Goal: Information Seeking & Learning: Learn about a topic

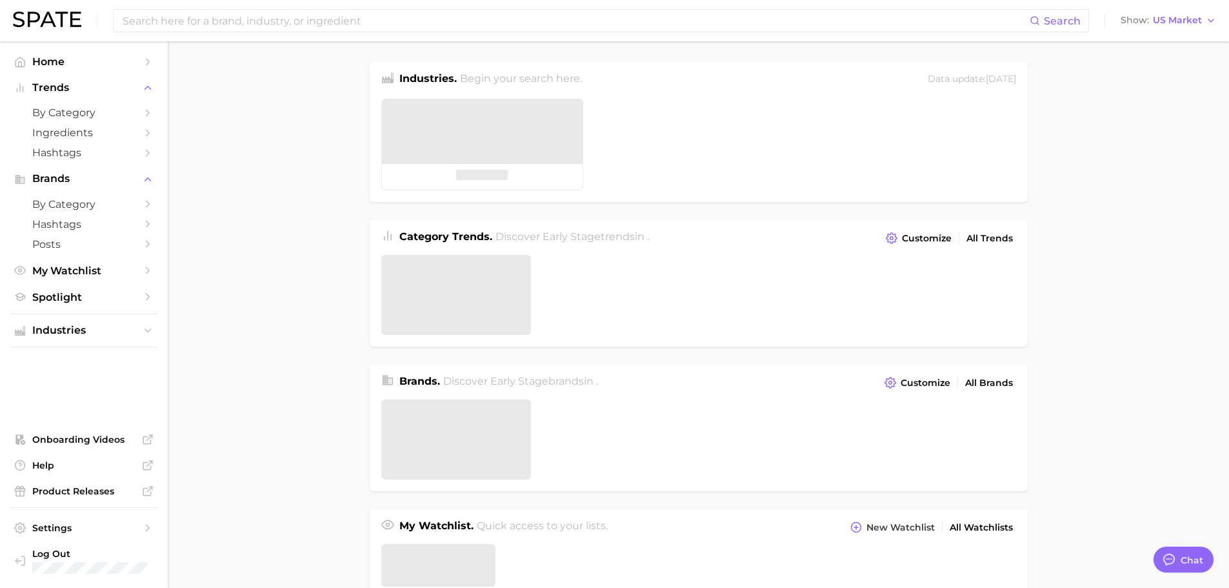
type textarea "x"
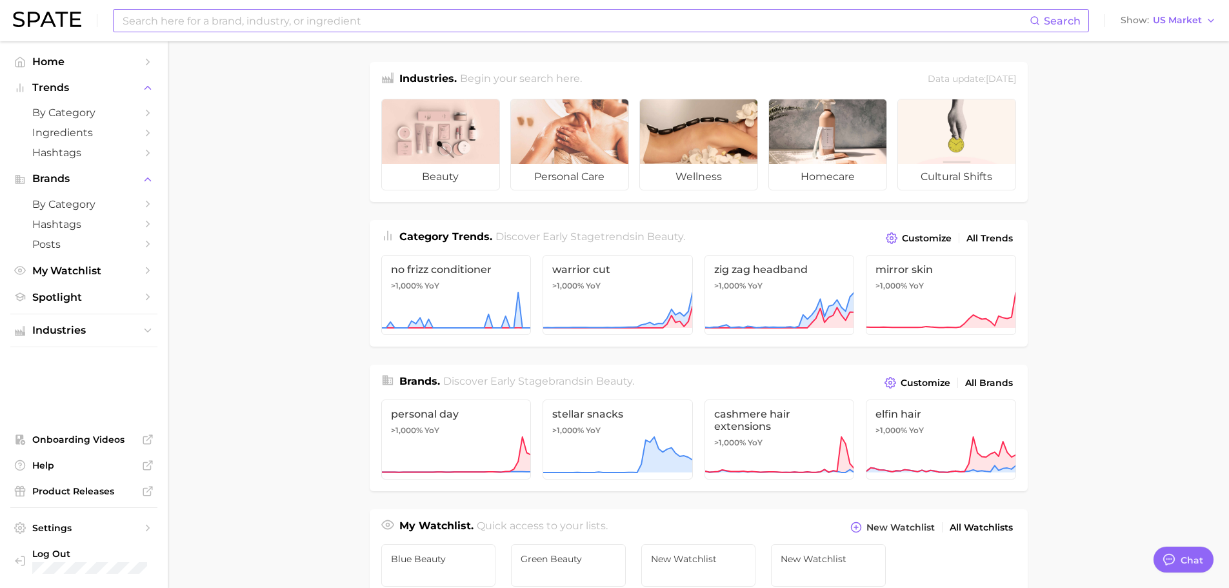
click at [401, 11] on input at bounding box center [575, 21] width 908 height 22
type input "fragrance"
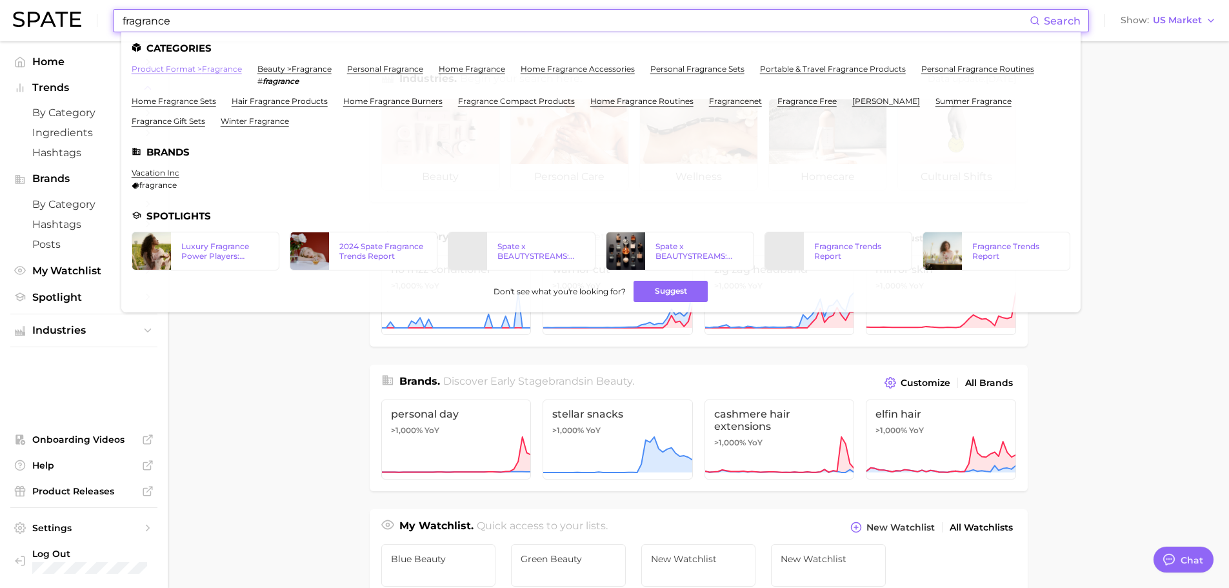
click at [186, 66] on link "product format > fragrance" at bounding box center [187, 69] width 110 height 10
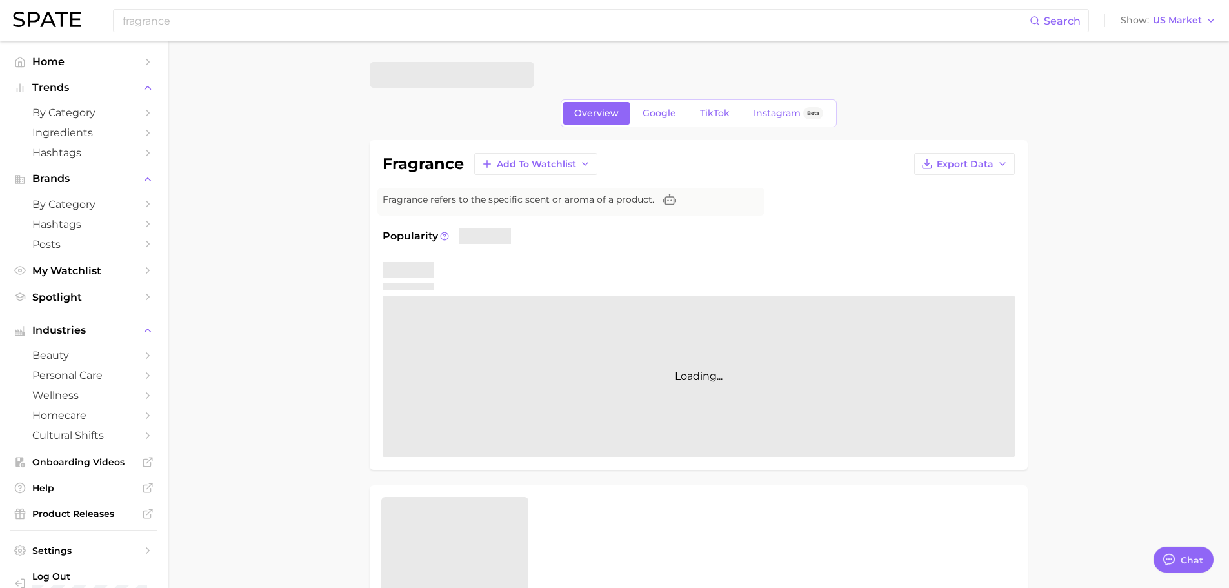
type textarea "x"
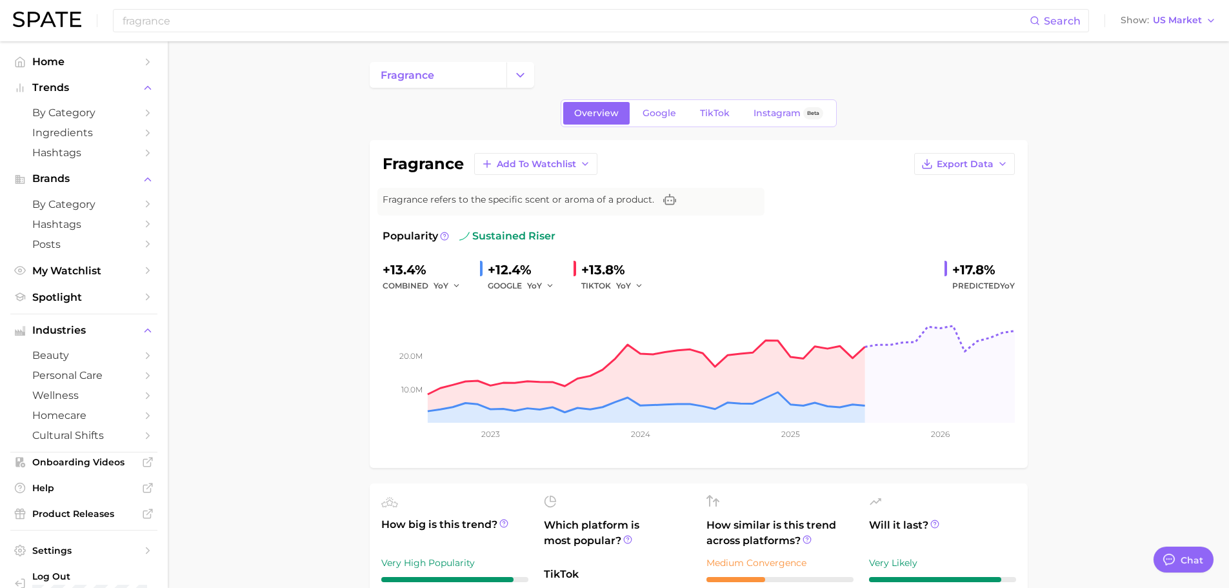
click at [526, 85] on button "Change Category" at bounding box center [520, 75] width 28 height 26
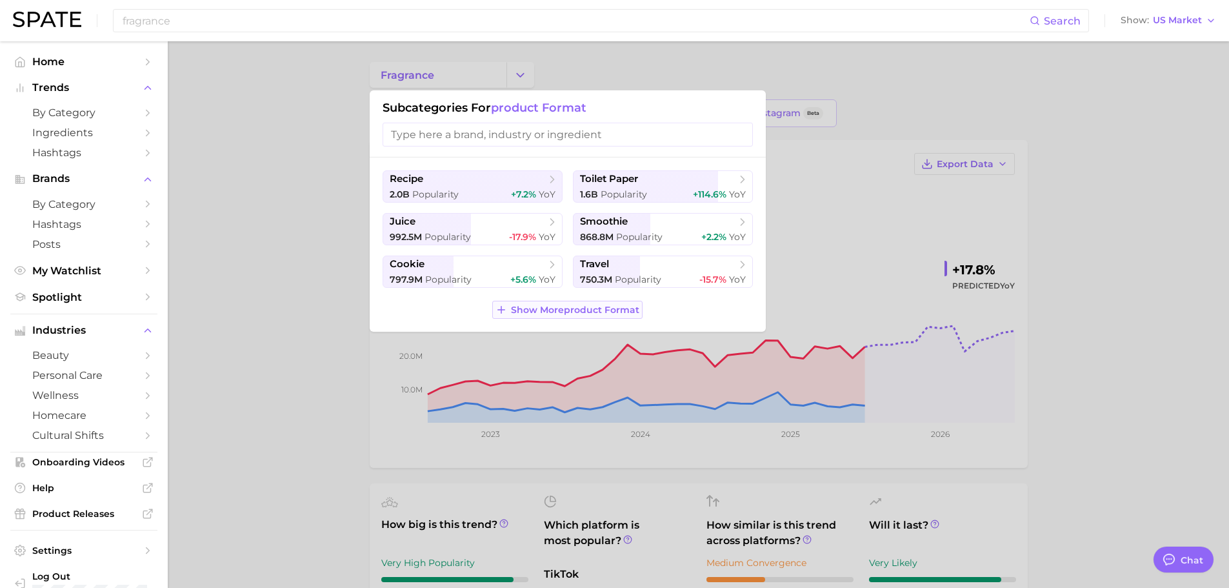
click at [530, 309] on span "Show More product format" at bounding box center [575, 310] width 128 height 11
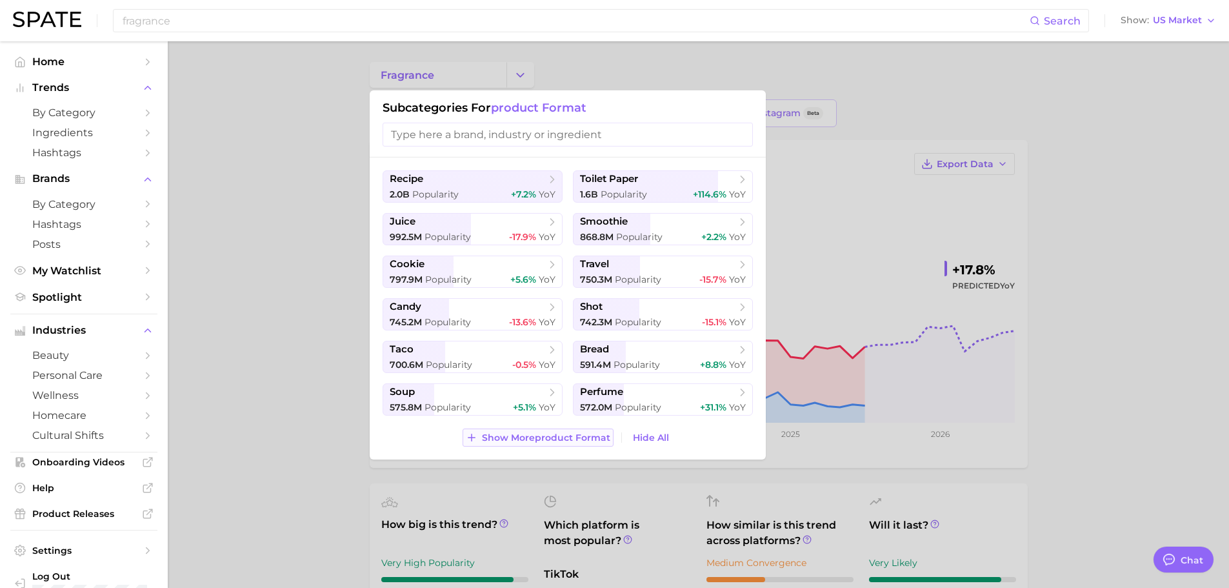
click at [500, 439] on span "Show More product format" at bounding box center [546, 437] width 128 height 11
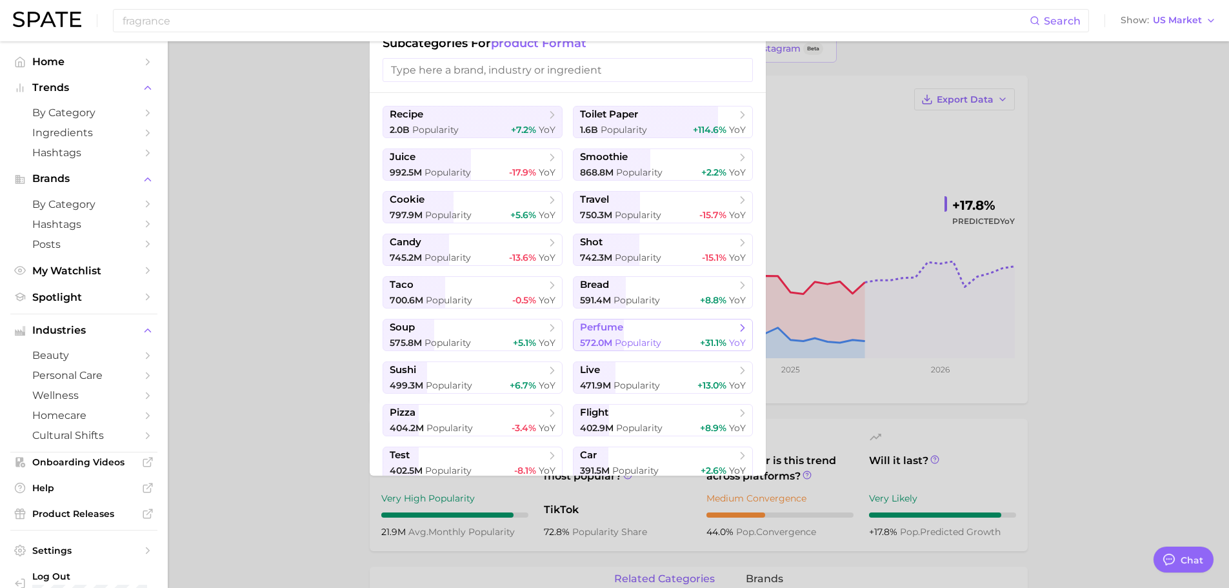
click at [717, 334] on span "perfume" at bounding box center [658, 327] width 157 height 13
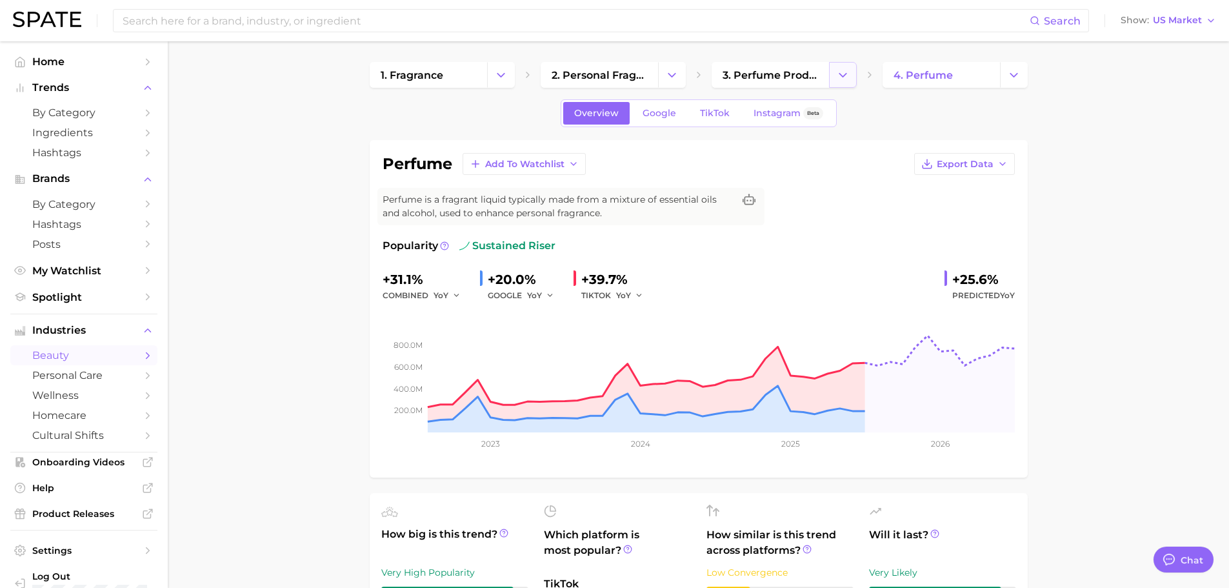
click at [836, 72] on icon "Change Category" at bounding box center [843, 75] width 14 height 14
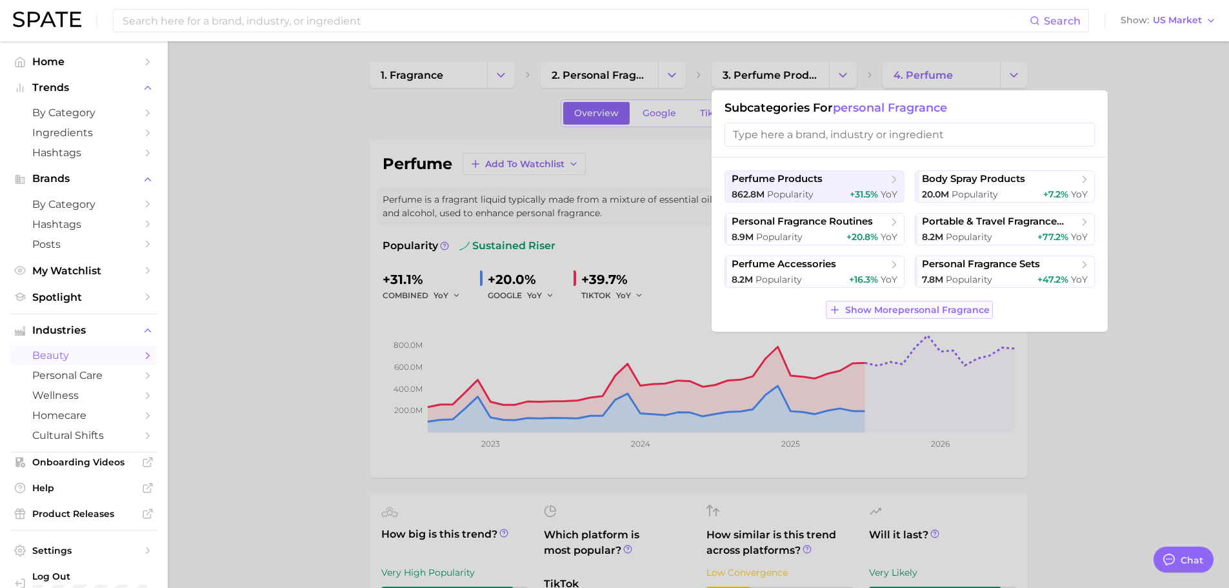
click at [917, 307] on span "Show More personal fragrance" at bounding box center [917, 310] width 145 height 11
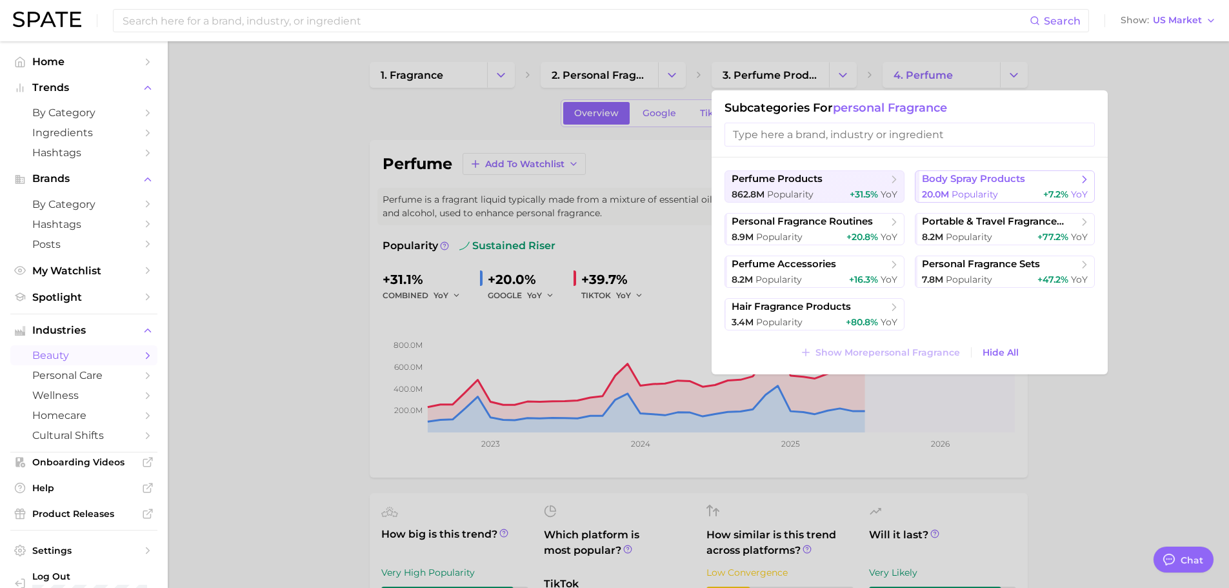
click at [1015, 182] on span "body spray products" at bounding box center [973, 179] width 103 height 12
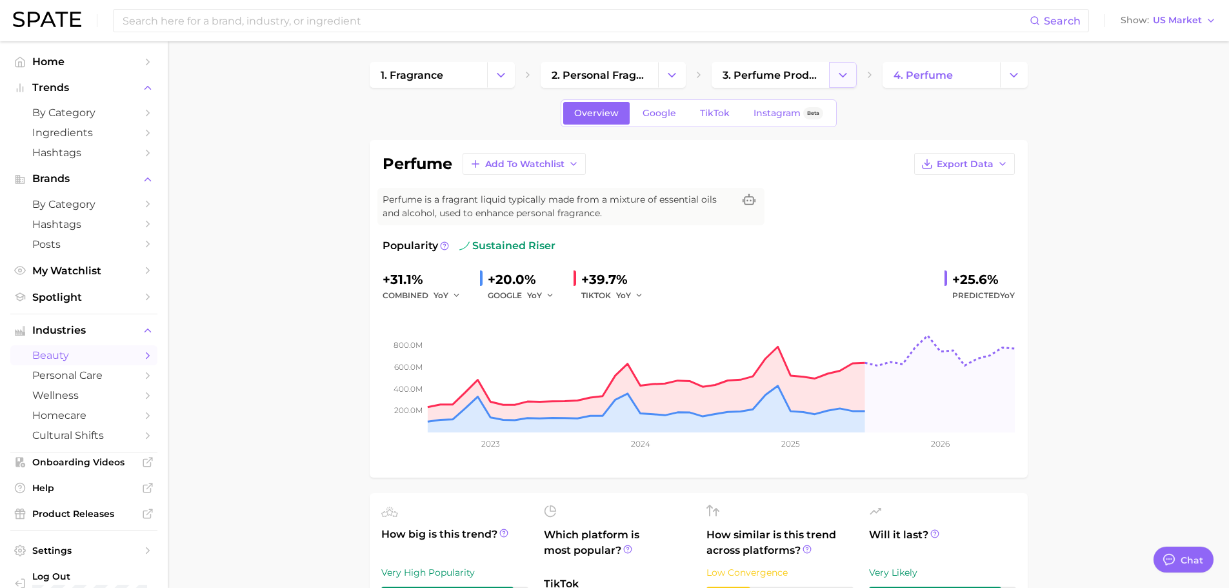
click at [844, 74] on icon "Change Category" at bounding box center [843, 75] width 14 height 14
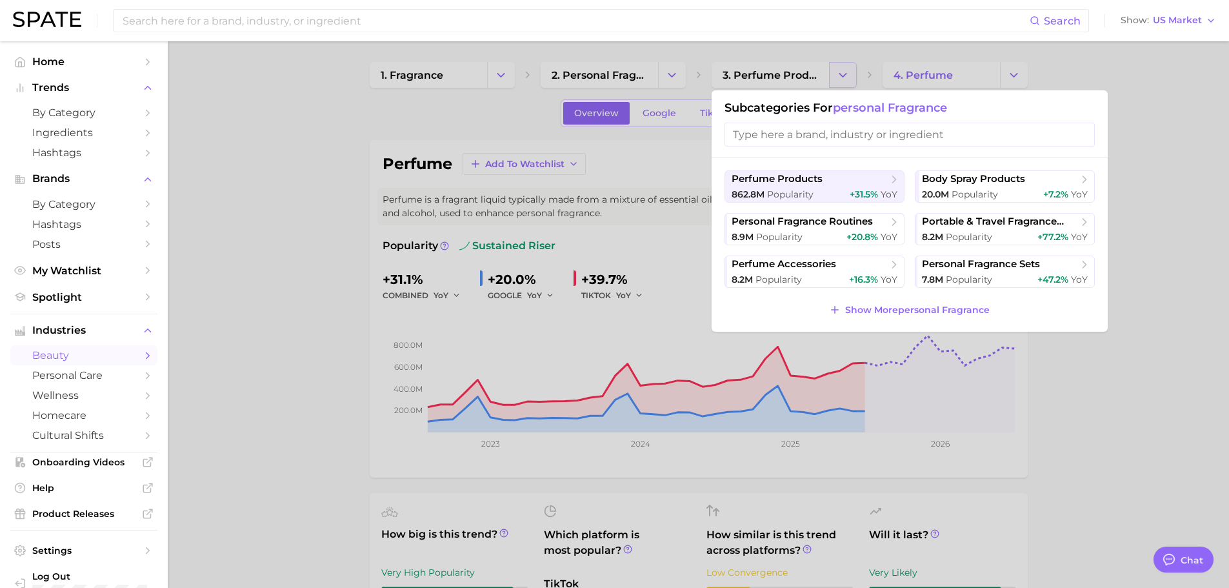
click at [844, 74] on div at bounding box center [614, 294] width 1229 height 588
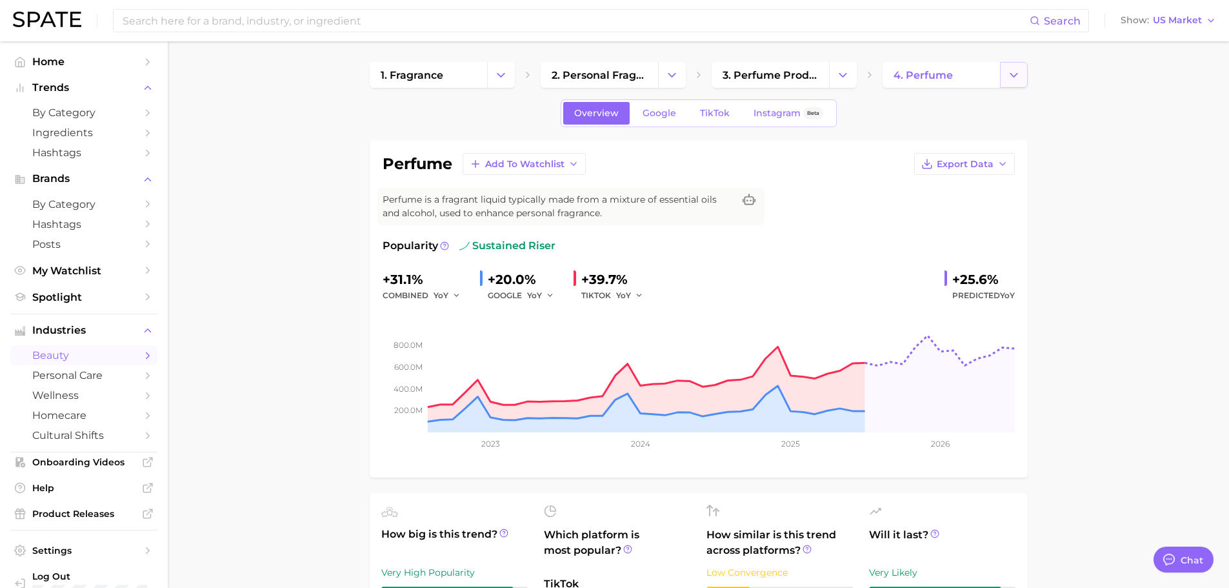
click at [1011, 73] on icon "Change Category" at bounding box center [1014, 75] width 14 height 14
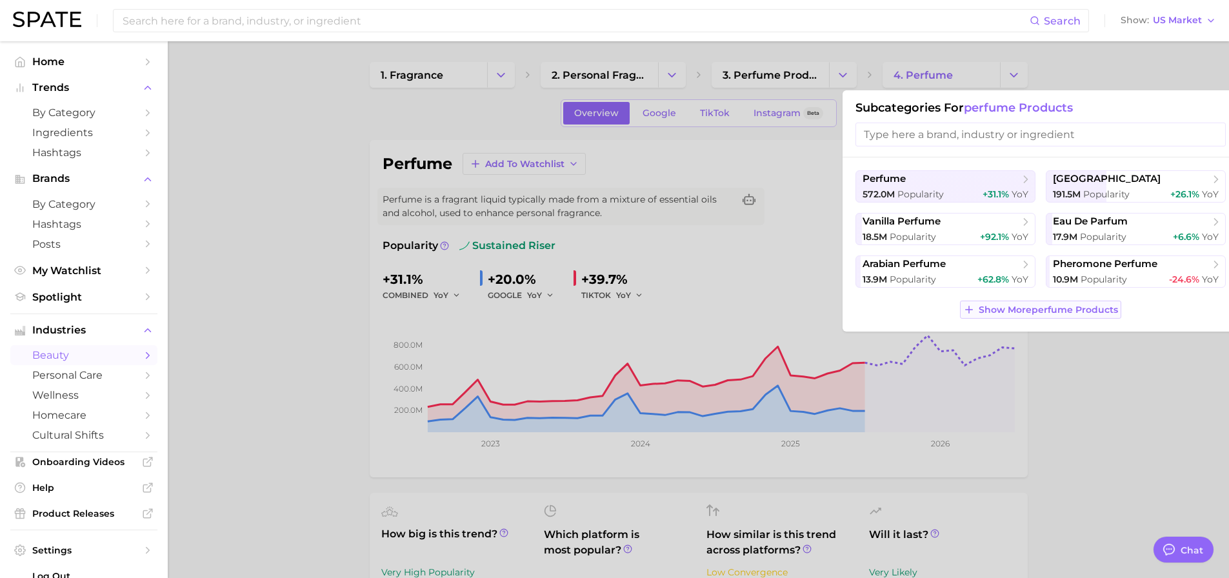
click at [1027, 309] on span "Show More perfume products" at bounding box center [1048, 310] width 139 height 11
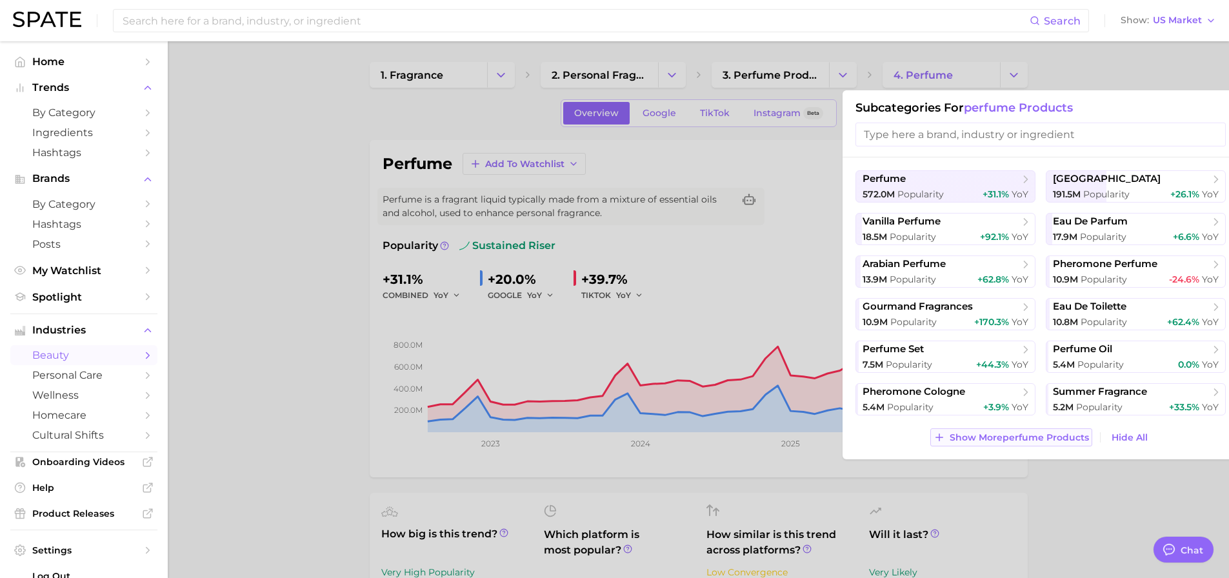
click at [956, 435] on span "Show More perfume products" at bounding box center [1019, 437] width 139 height 11
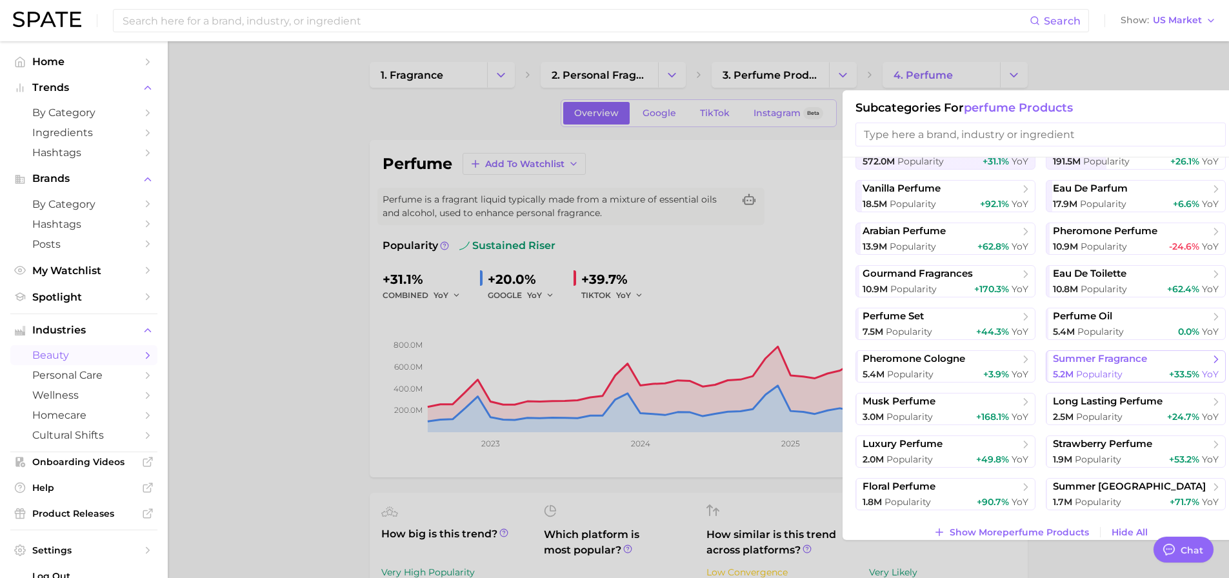
scroll to position [47, 0]
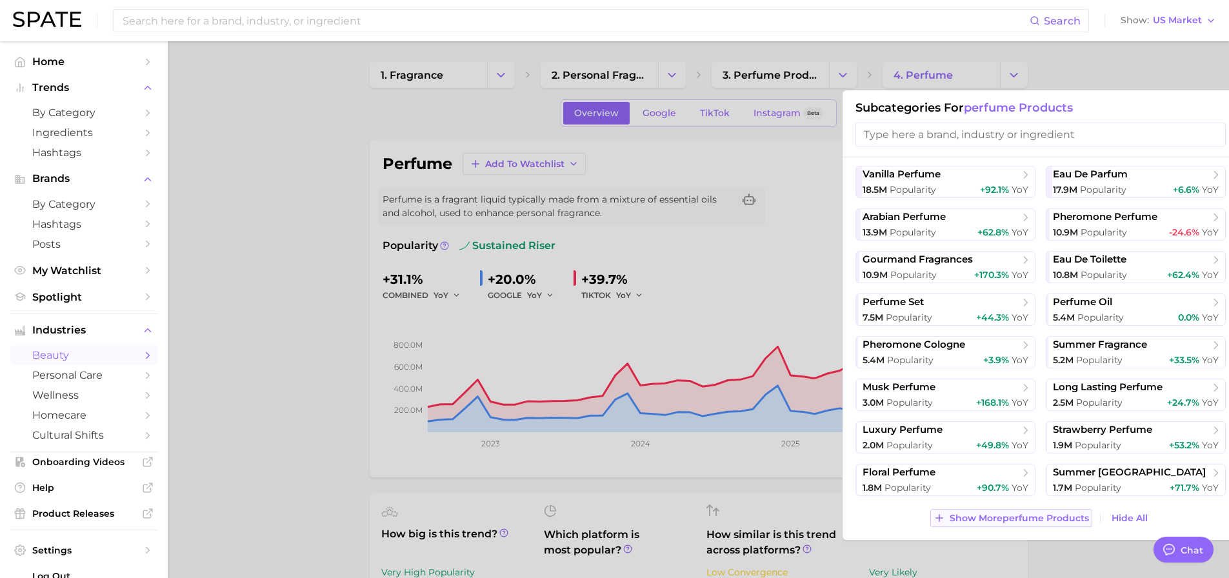
click at [1004, 516] on span "Show More perfume products" at bounding box center [1019, 518] width 139 height 11
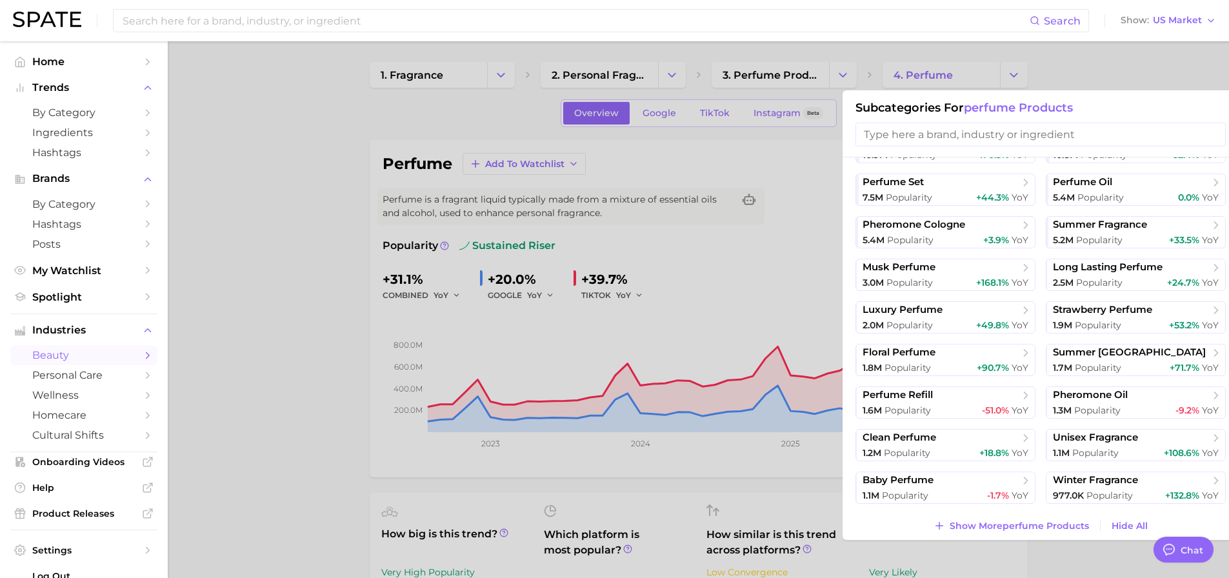
scroll to position [175, 0]
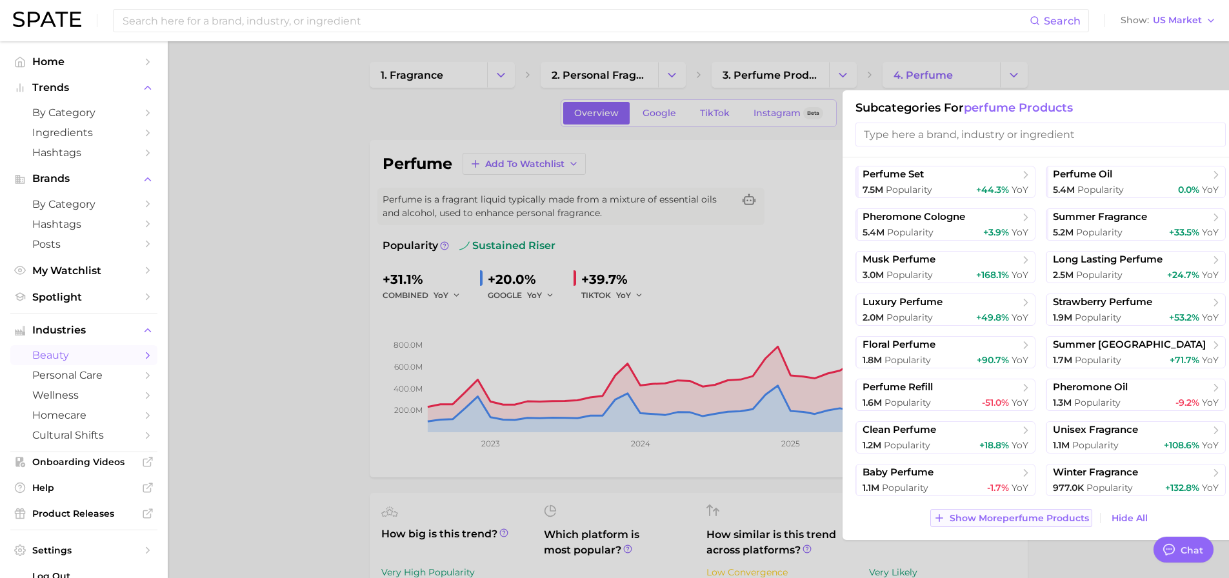
click at [1044, 513] on span "Show More perfume products" at bounding box center [1019, 518] width 139 height 11
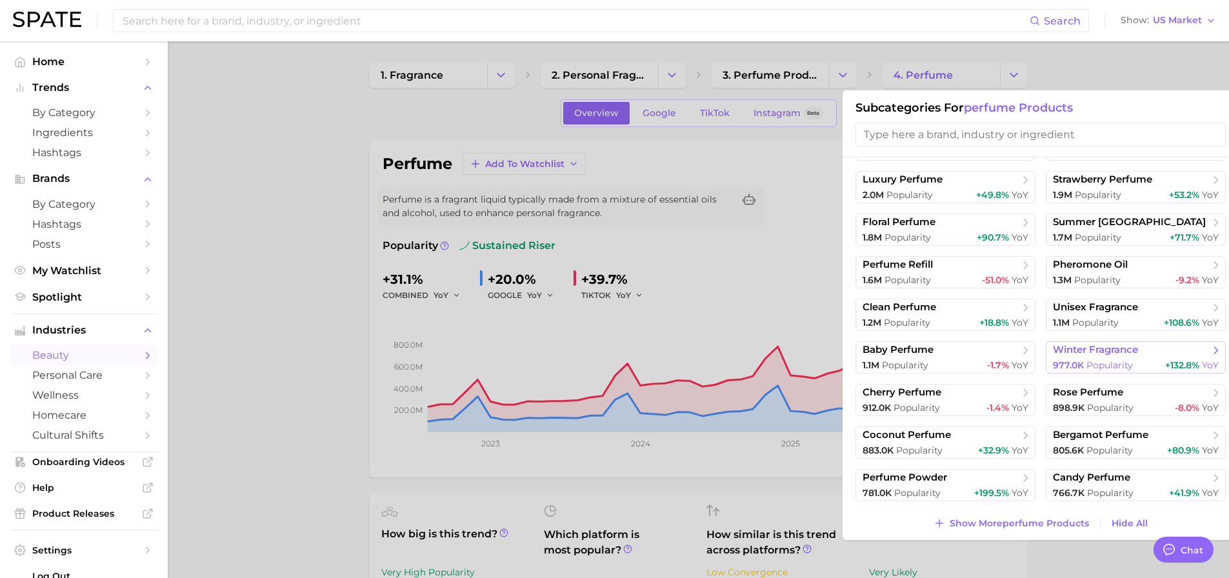
scroll to position [303, 0]
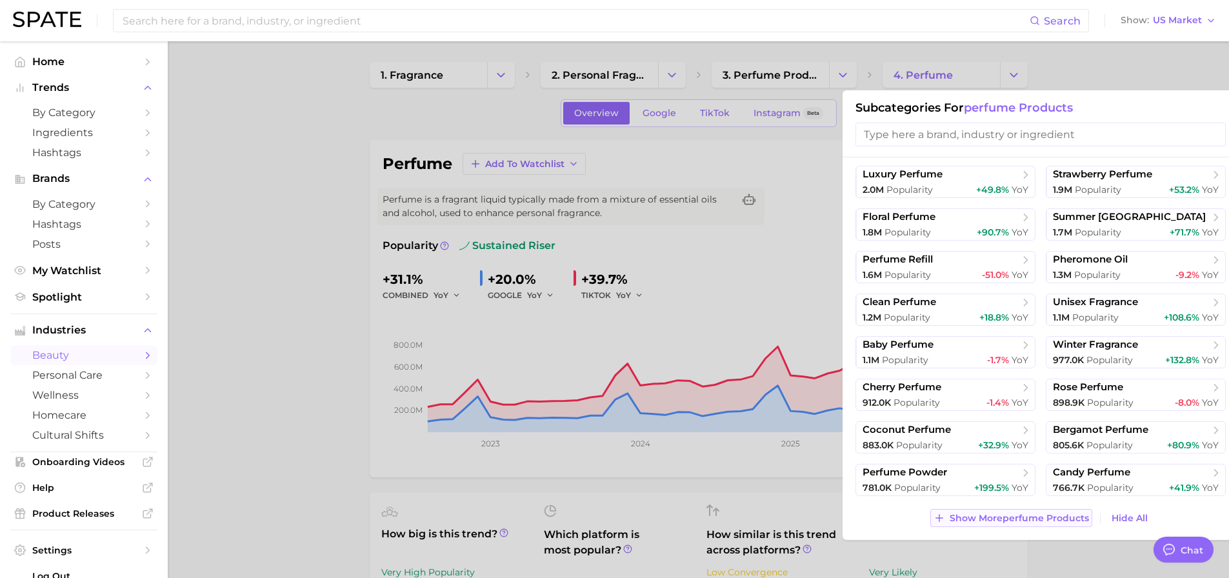
click at [1010, 517] on span "Show More perfume products" at bounding box center [1019, 518] width 139 height 11
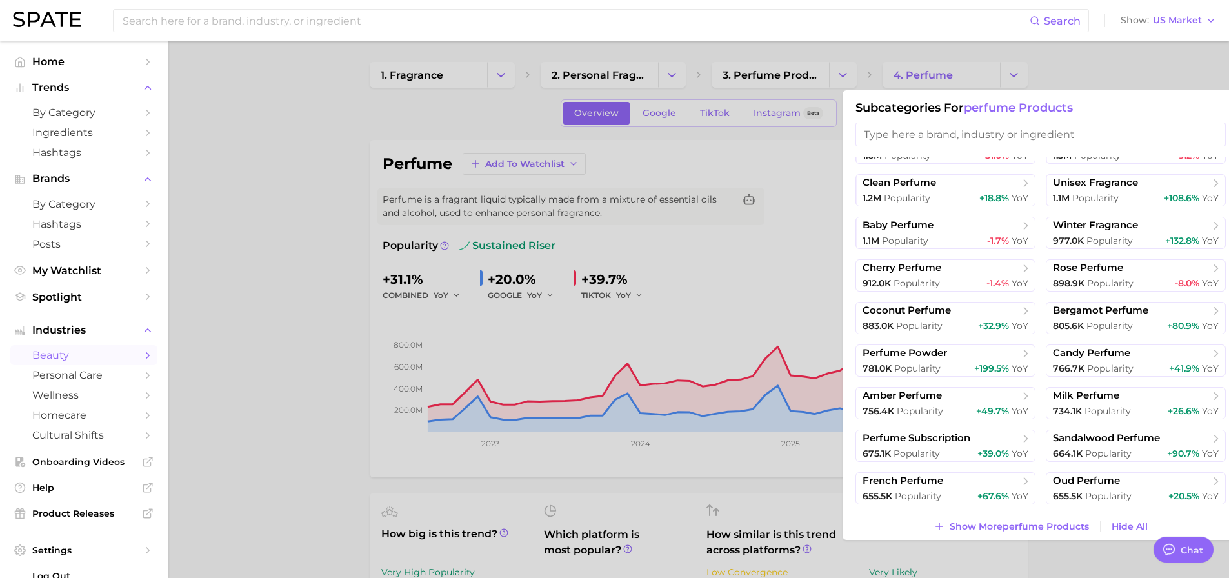
scroll to position [430, 0]
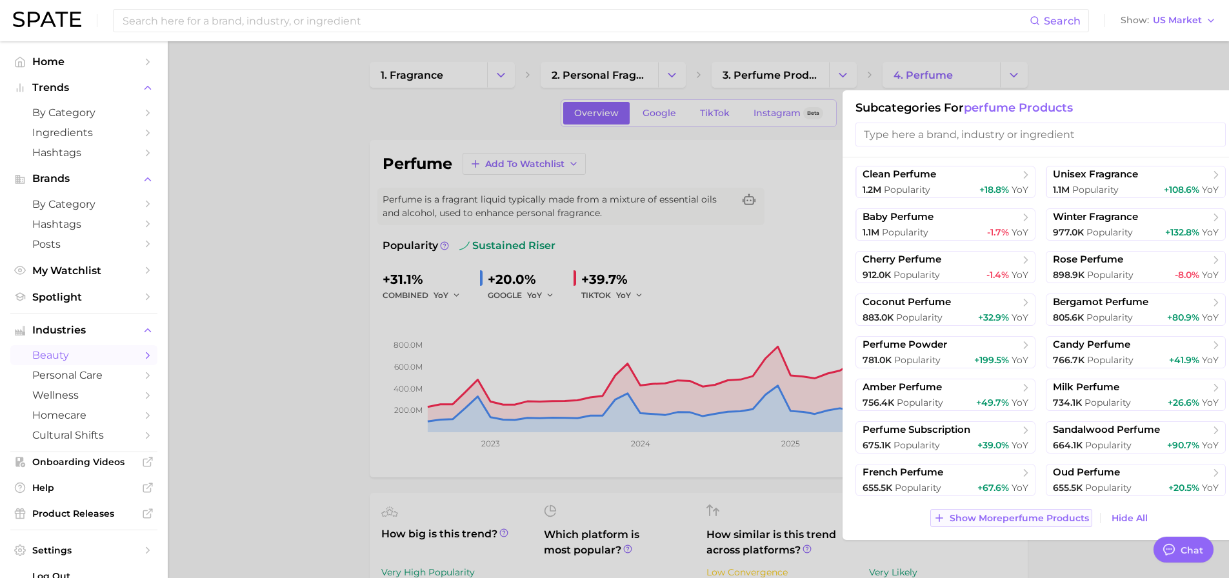
click at [1063, 517] on span "Show More perfume products" at bounding box center [1019, 518] width 139 height 11
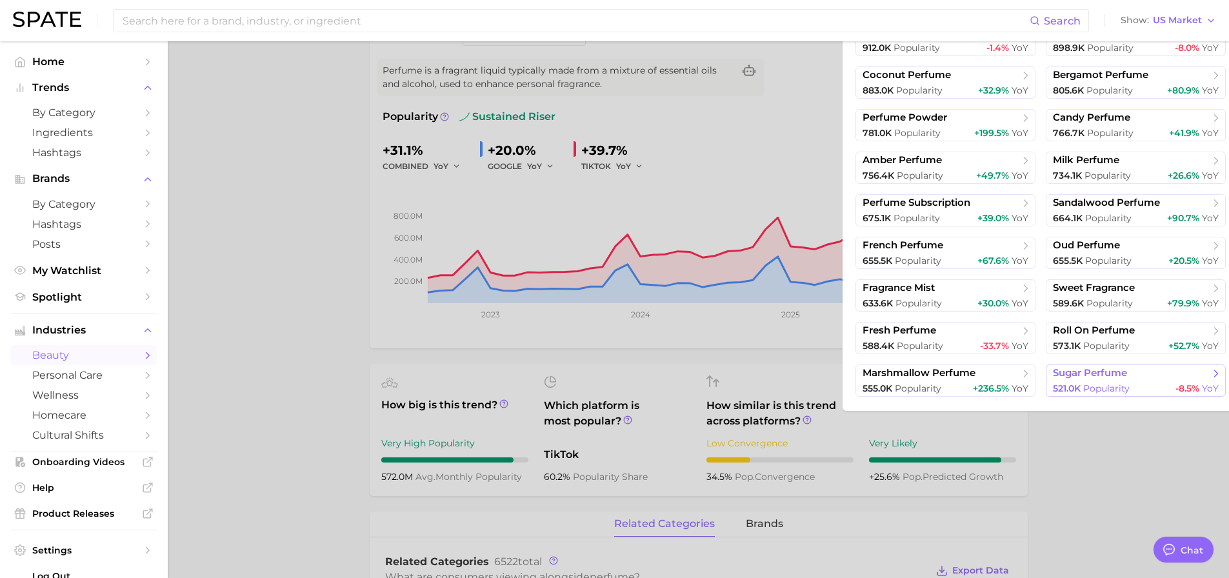
scroll to position [558, 0]
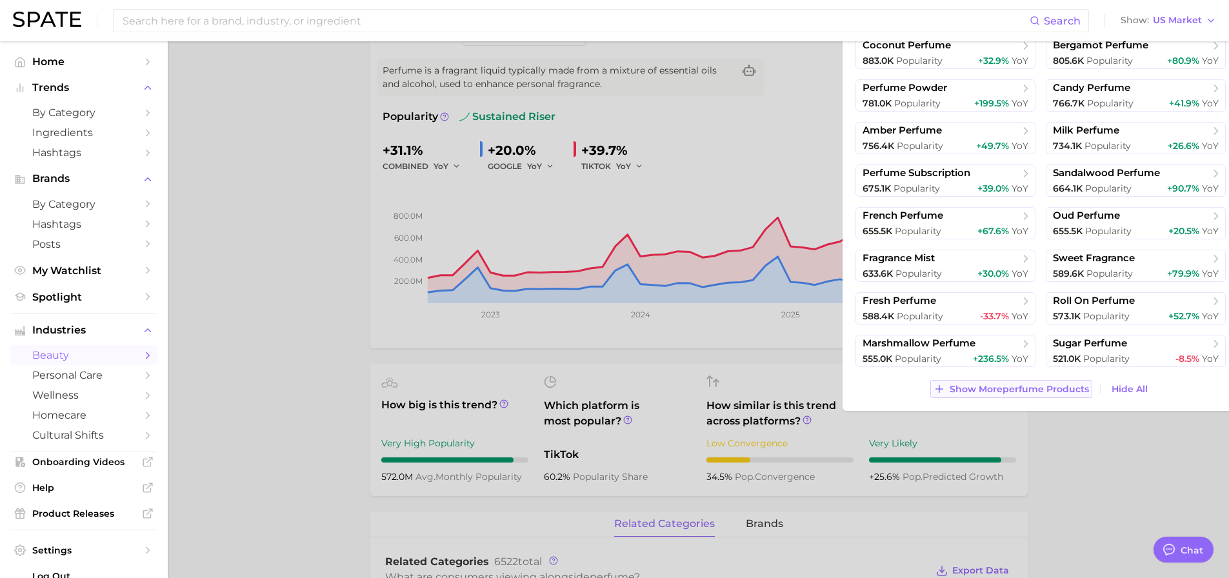
click at [1033, 381] on button "Show More perfume products" at bounding box center [1010, 389] width 161 height 18
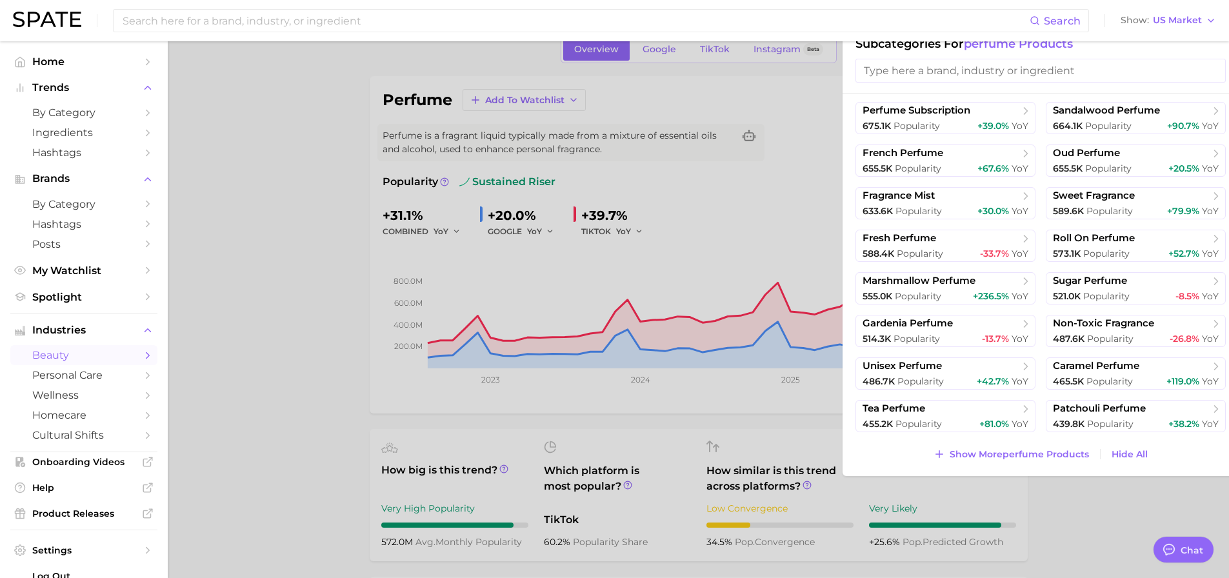
scroll to position [65, 0]
click at [1025, 452] on span "Show More perfume products" at bounding box center [1019, 453] width 139 height 11
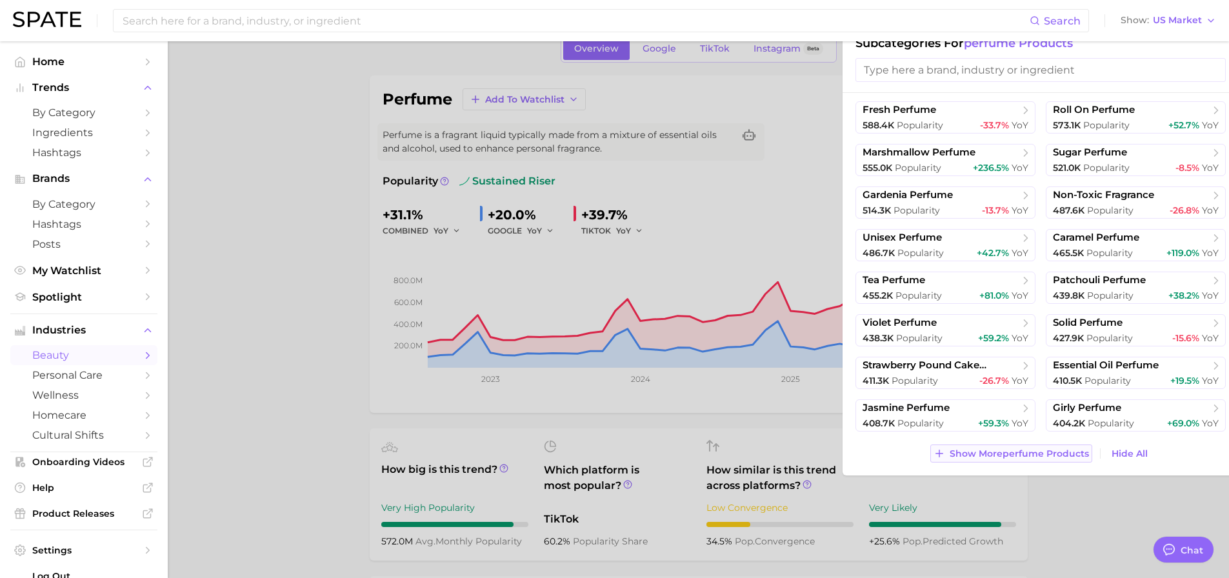
click at [1029, 458] on span "Show More perfume products" at bounding box center [1019, 453] width 139 height 11
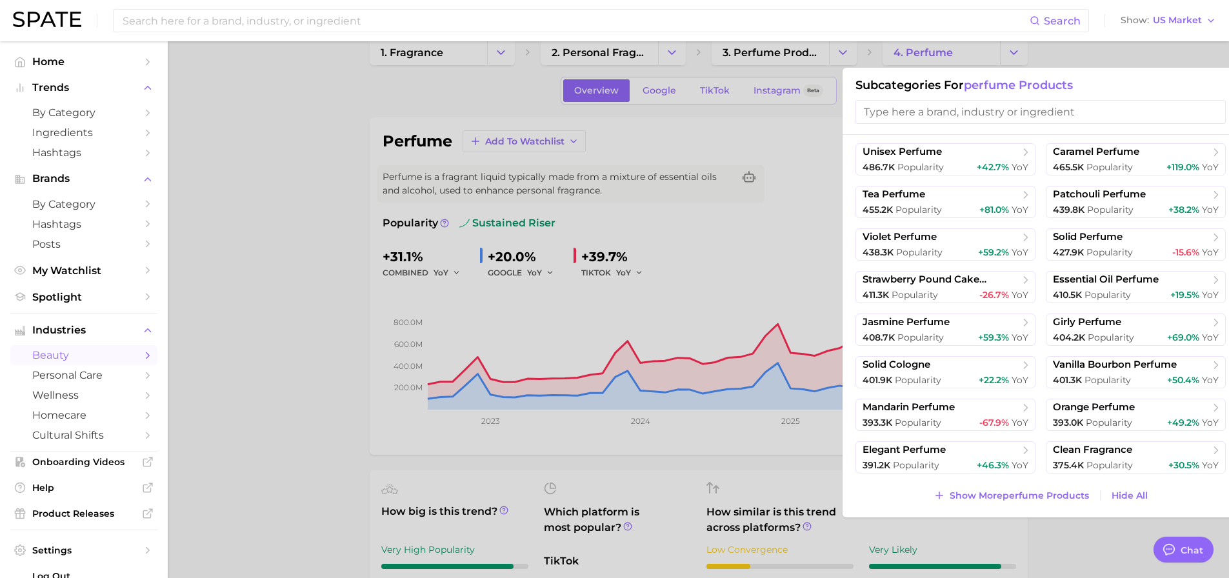
scroll to position [0, 0]
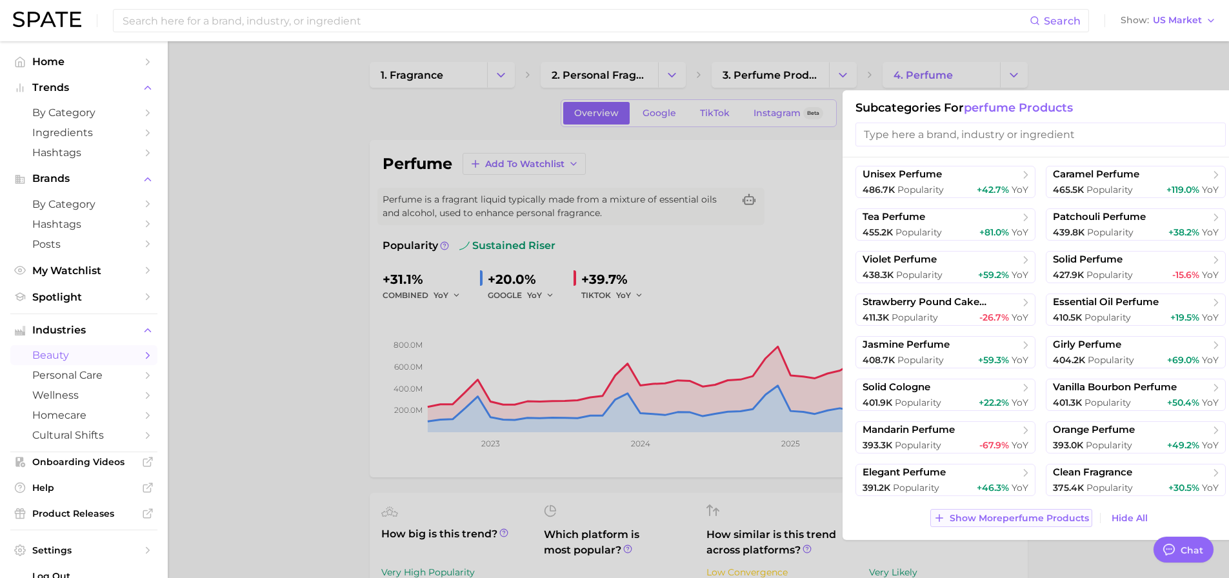
click at [1023, 510] on button "Show More perfume products" at bounding box center [1010, 518] width 161 height 18
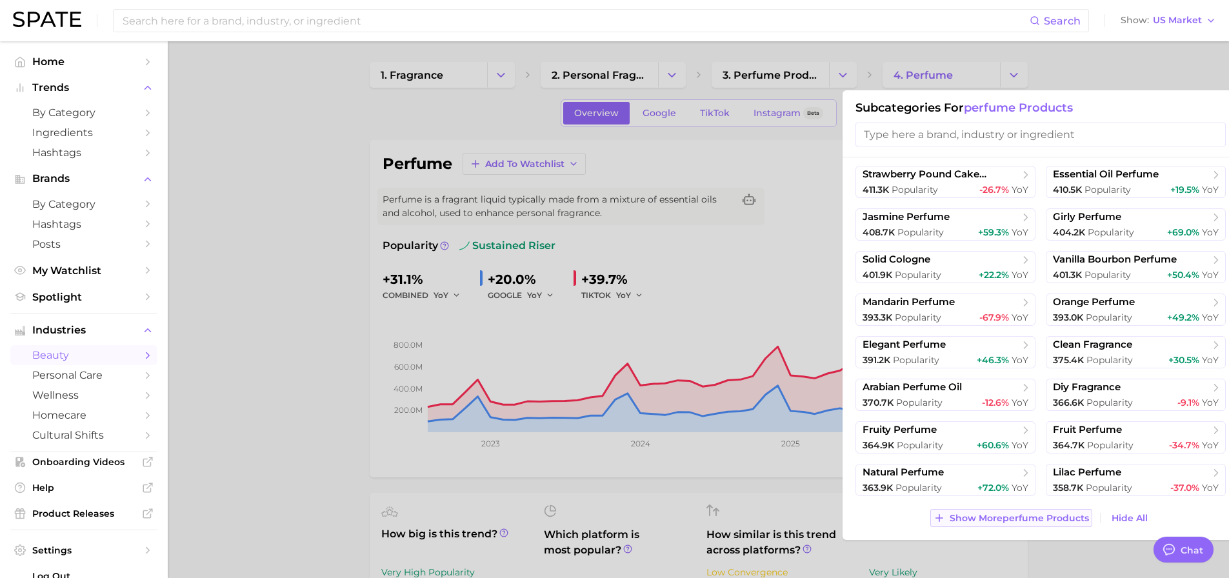
click at [1058, 517] on span "Show More perfume products" at bounding box center [1019, 518] width 139 height 11
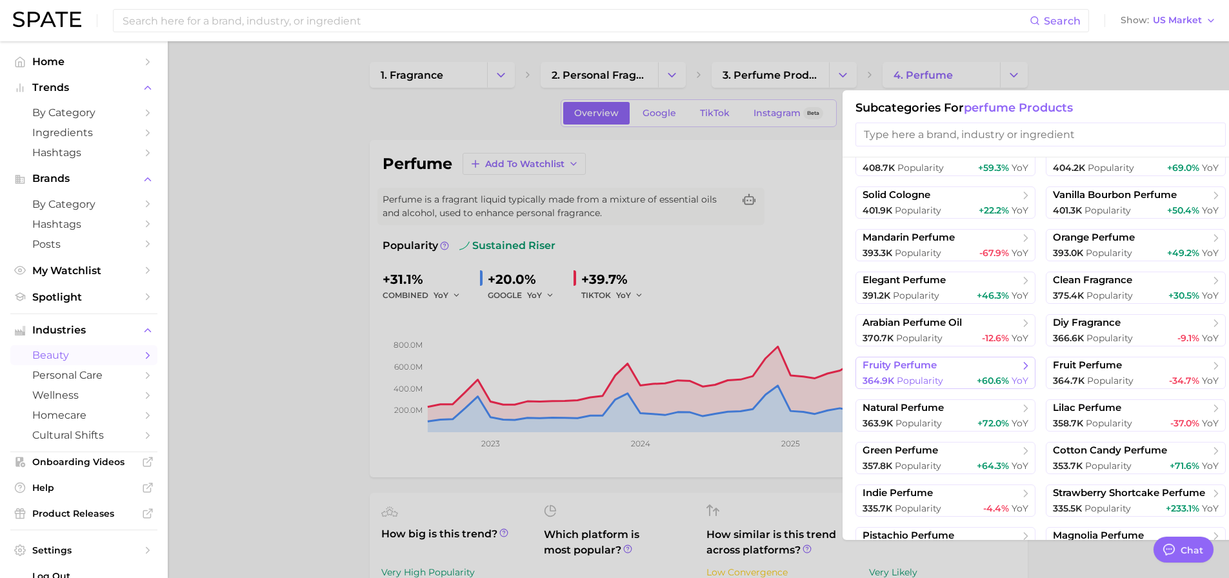
scroll to position [1197, 0]
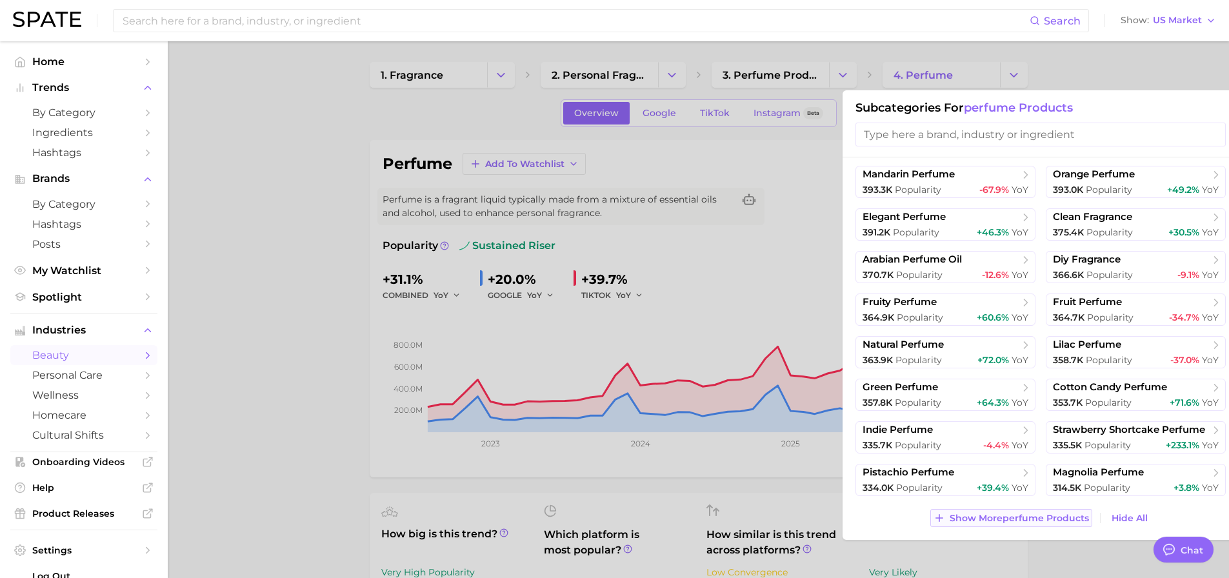
click at [1016, 516] on span "Show More perfume products" at bounding box center [1019, 518] width 139 height 11
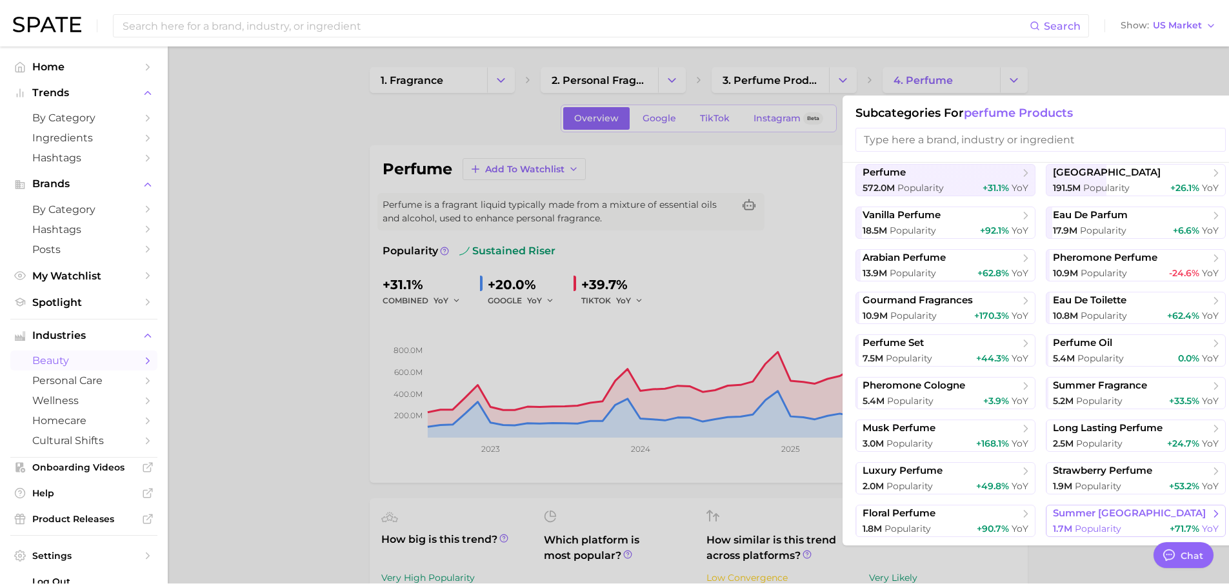
scroll to position [0, 0]
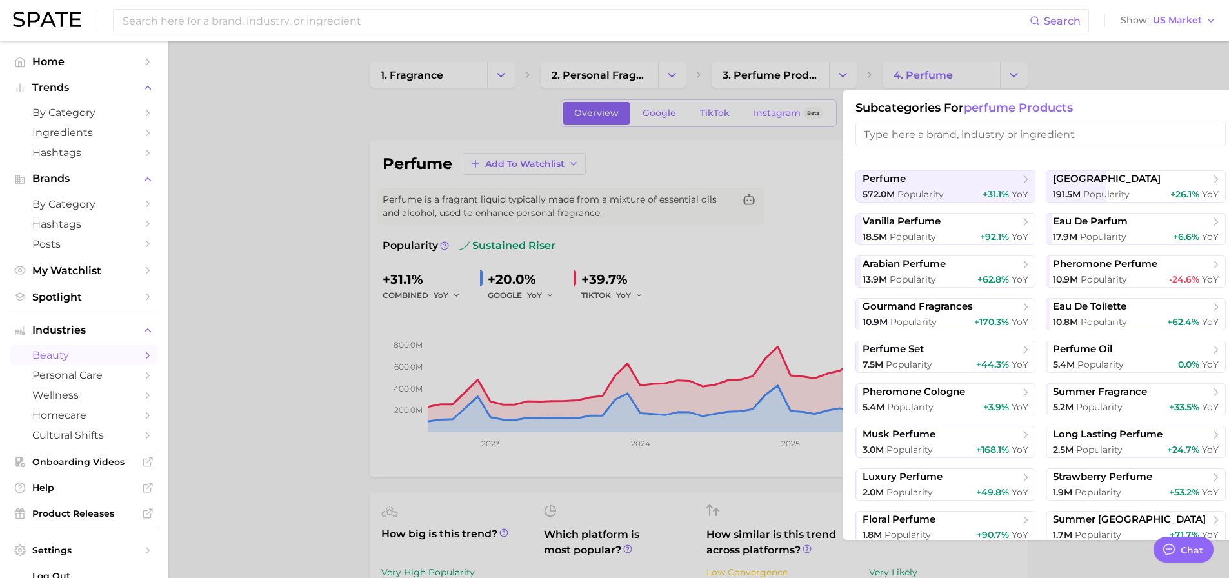
click at [1012, 130] on input "search" at bounding box center [1041, 135] width 370 height 24
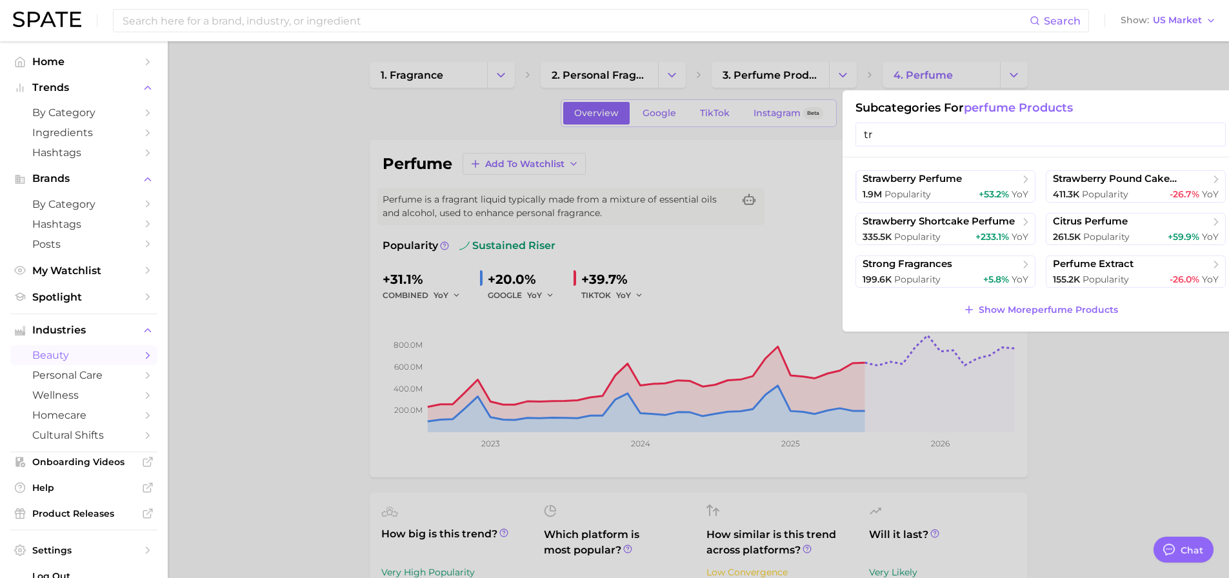
type input "t"
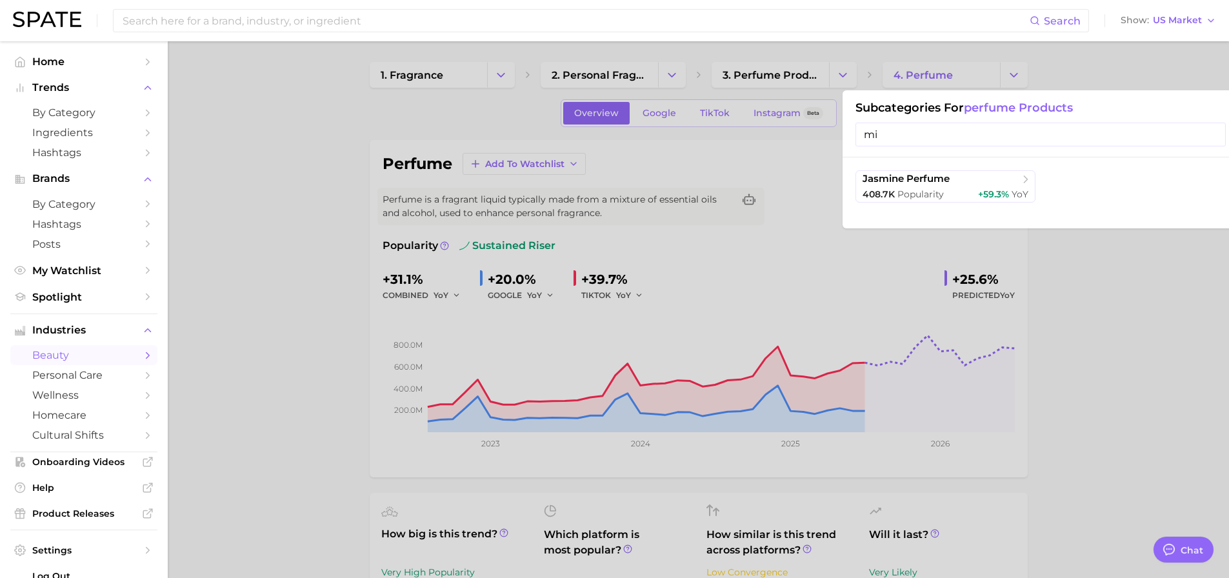
type input "m"
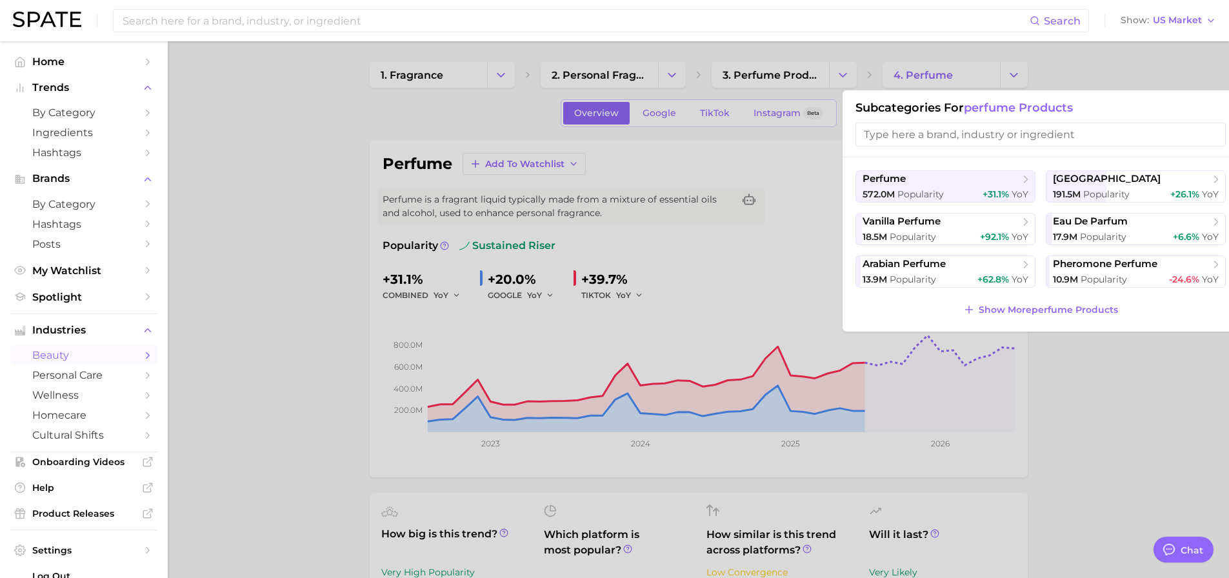
click at [1028, 58] on div at bounding box center [614, 289] width 1229 height 578
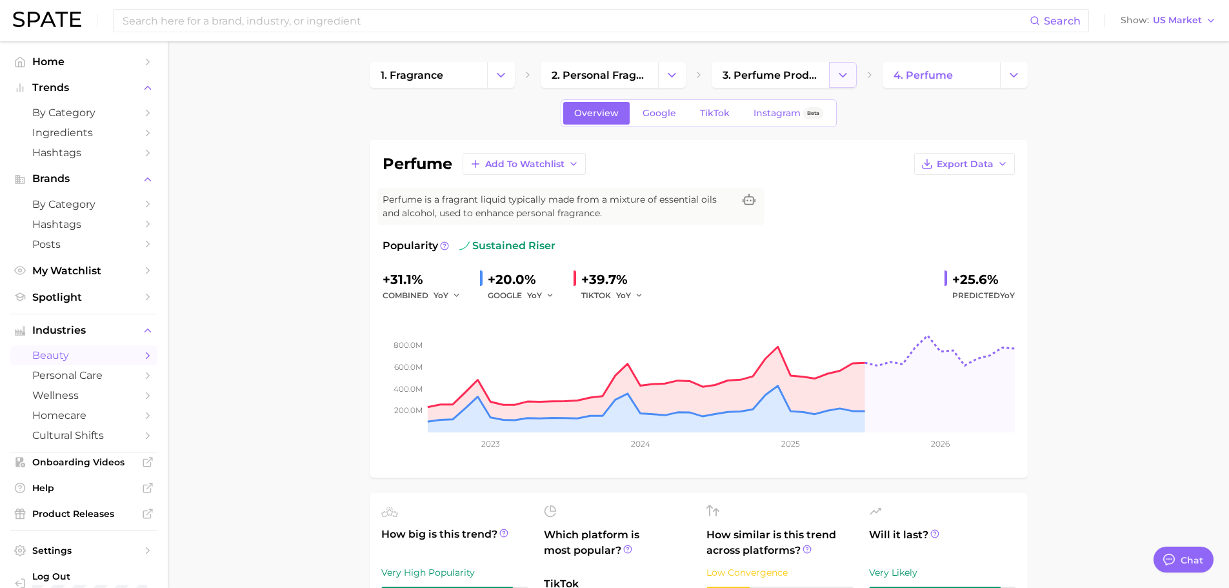
click at [838, 80] on icon "Change Category" at bounding box center [843, 75] width 14 height 14
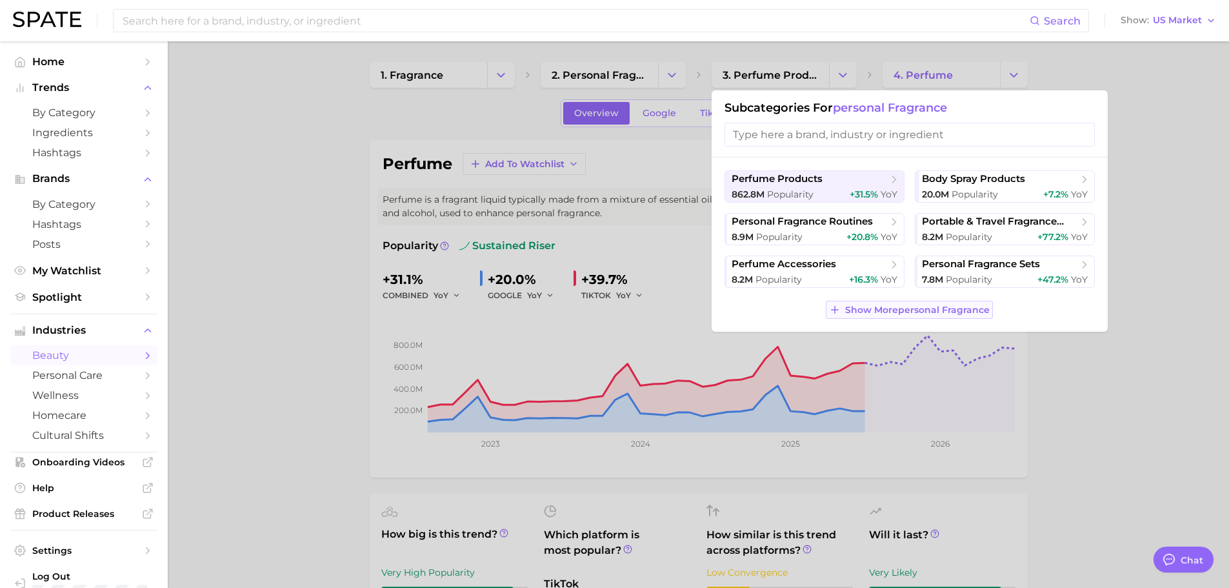
click at [847, 309] on span "Show More personal fragrance" at bounding box center [917, 310] width 145 height 11
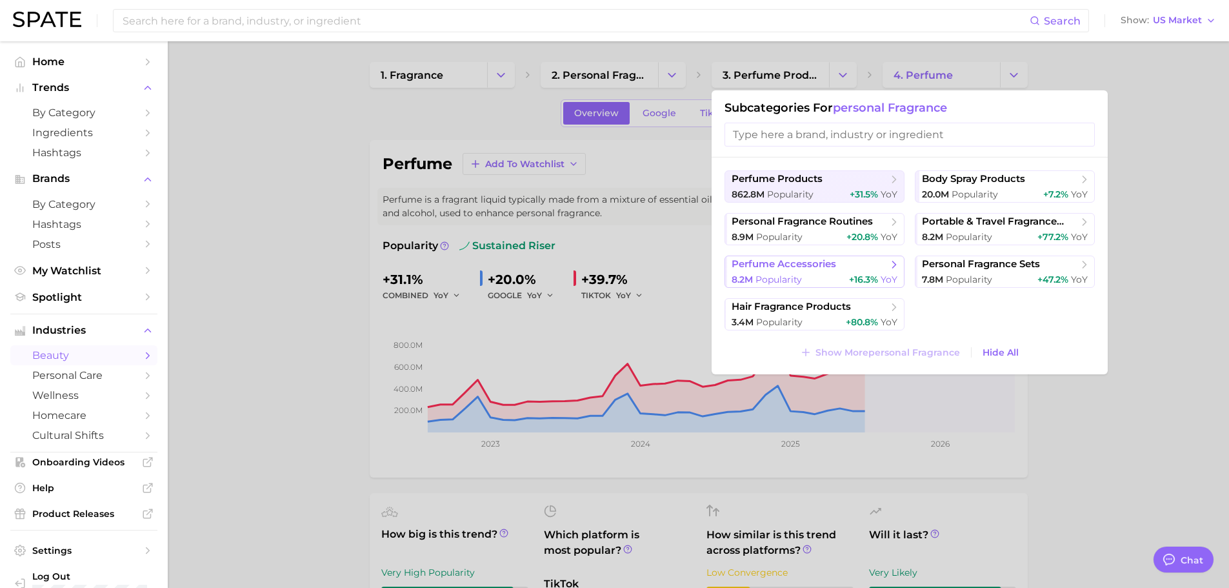
click at [854, 276] on span "+16.3%" at bounding box center [863, 280] width 29 height 12
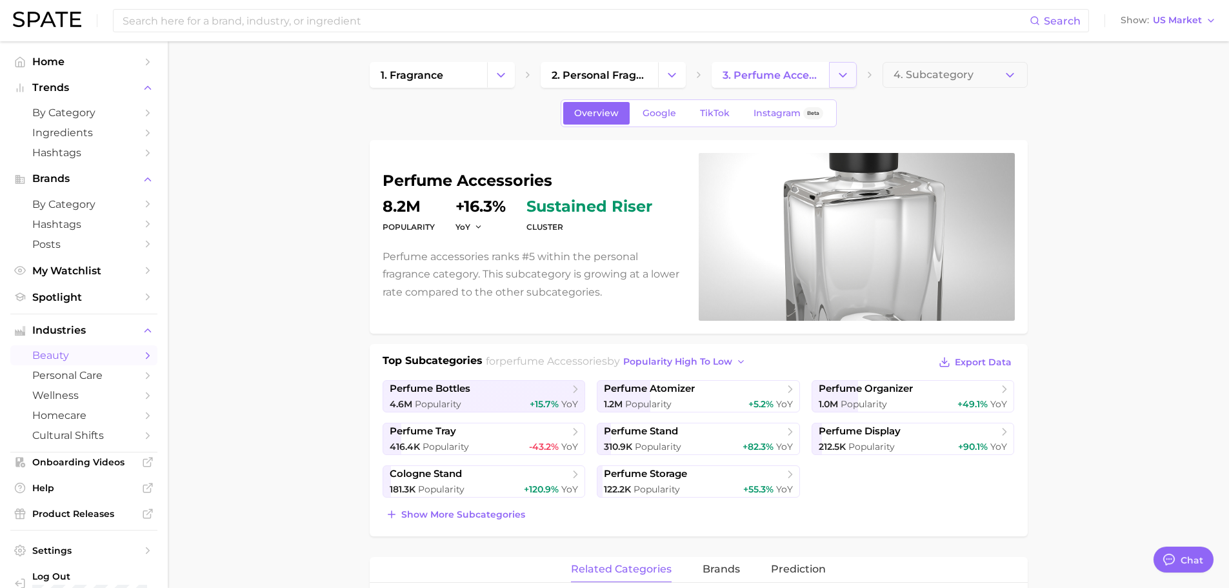
click at [839, 72] on icon "Change Category" at bounding box center [843, 75] width 14 height 14
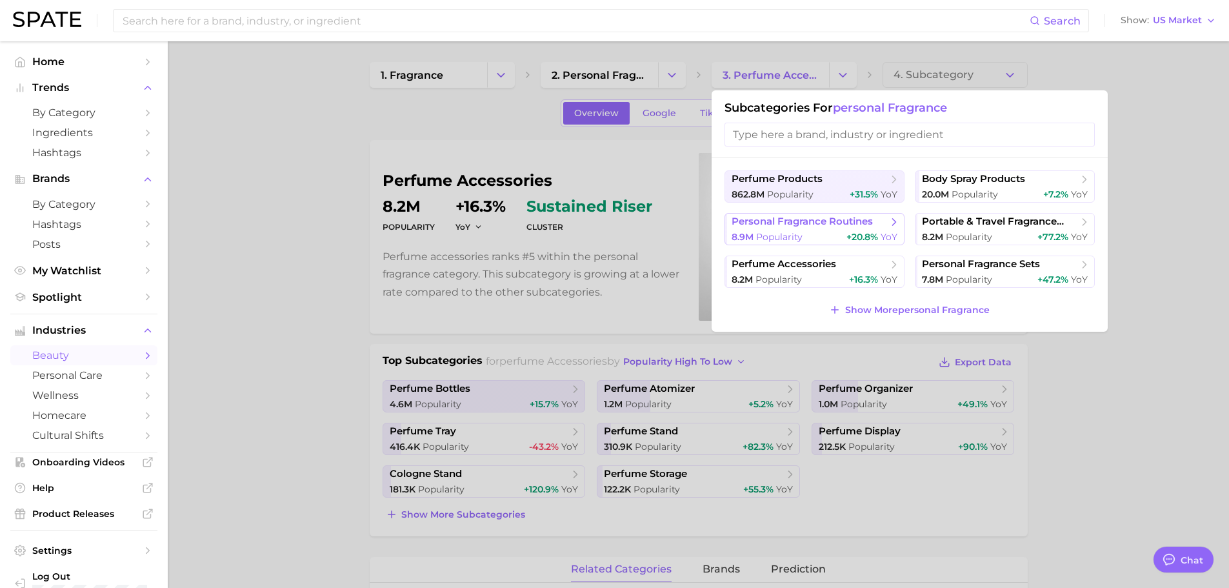
click at [832, 236] on div "8.9m Popularity +20.8% YoY" at bounding box center [815, 237] width 166 height 12
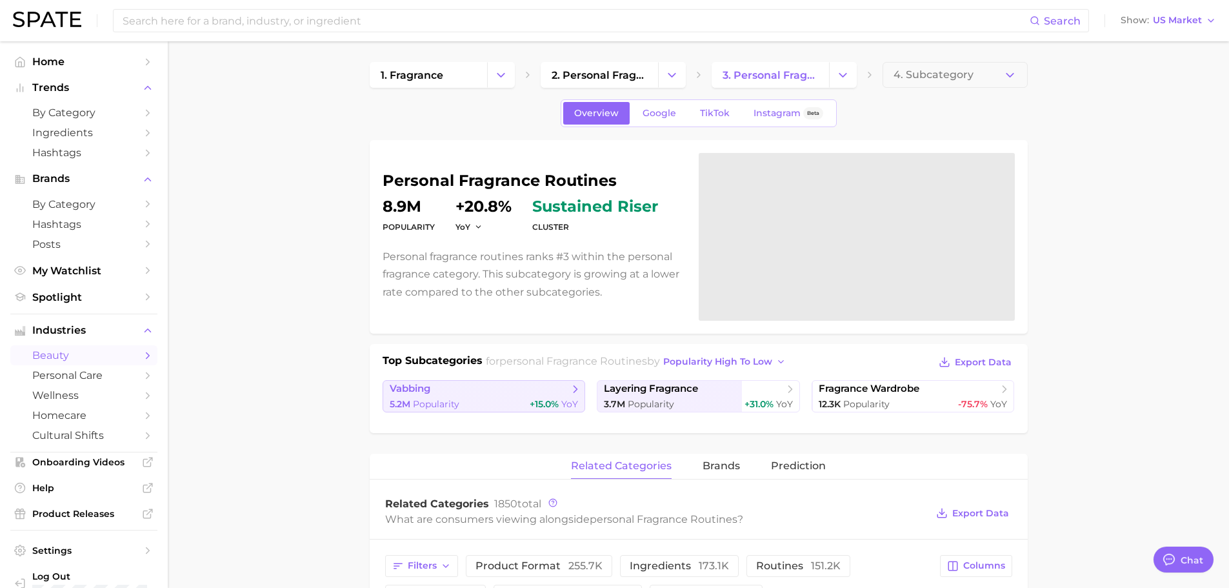
click at [463, 396] on link "vabbing 5.2m Popularity +15.0% YoY" at bounding box center [484, 396] width 203 height 32
click at [842, 72] on icon "Change Category" at bounding box center [843, 75] width 14 height 14
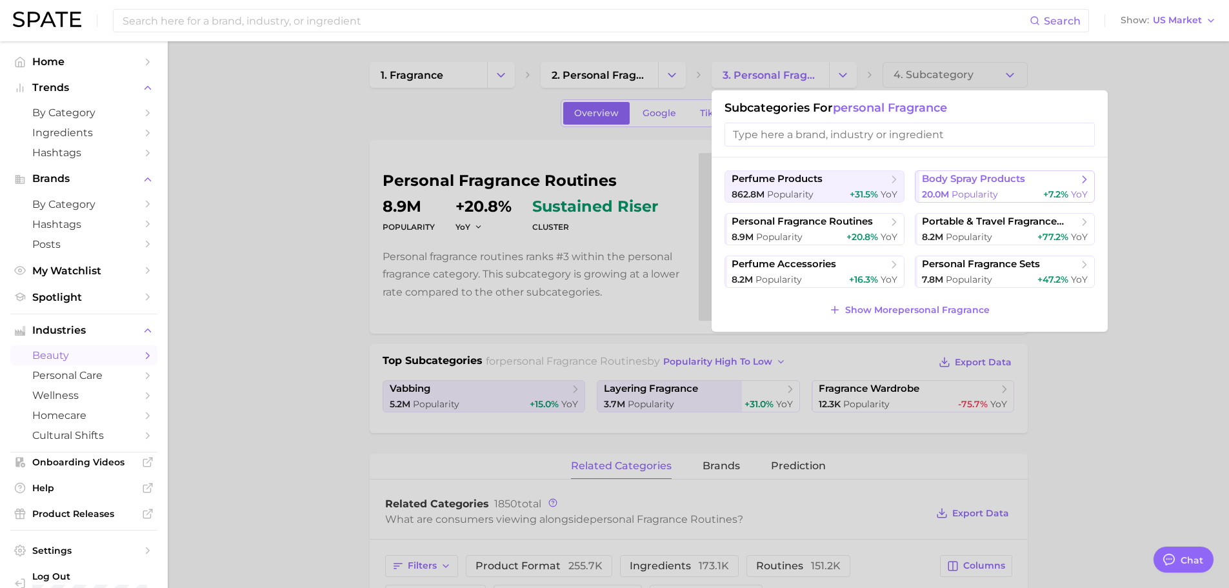
click at [981, 181] on span "body spray products" at bounding box center [973, 179] width 103 height 12
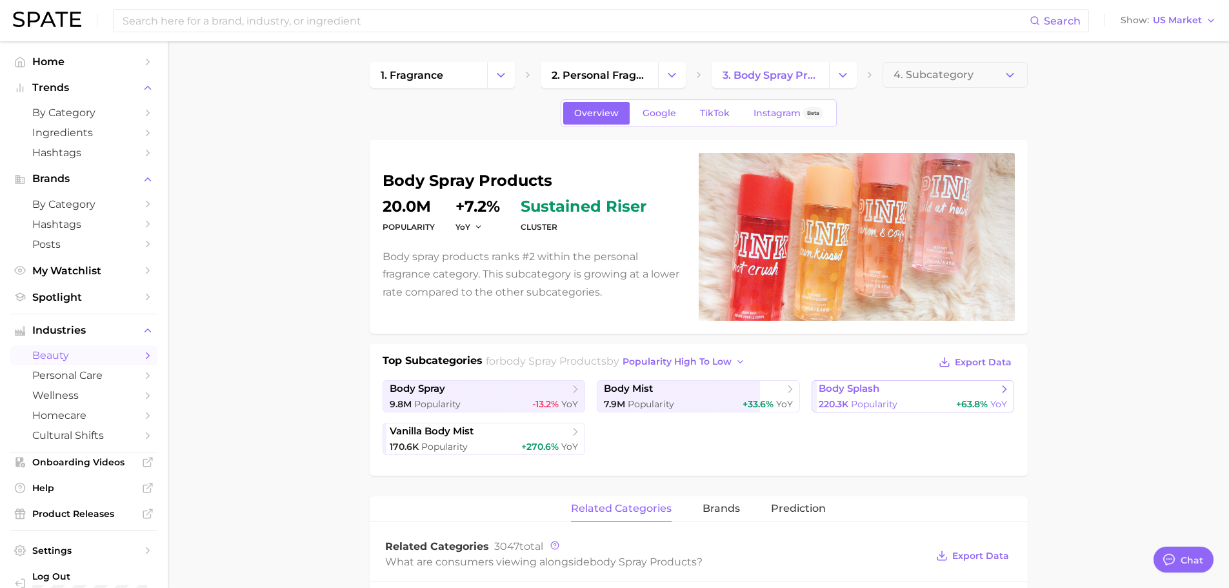
click at [870, 403] on span "Popularity" at bounding box center [874, 404] width 46 height 12
click at [933, 396] on link "body splash 220.3k Popularity +63.8% YoY" at bounding box center [913, 396] width 203 height 32
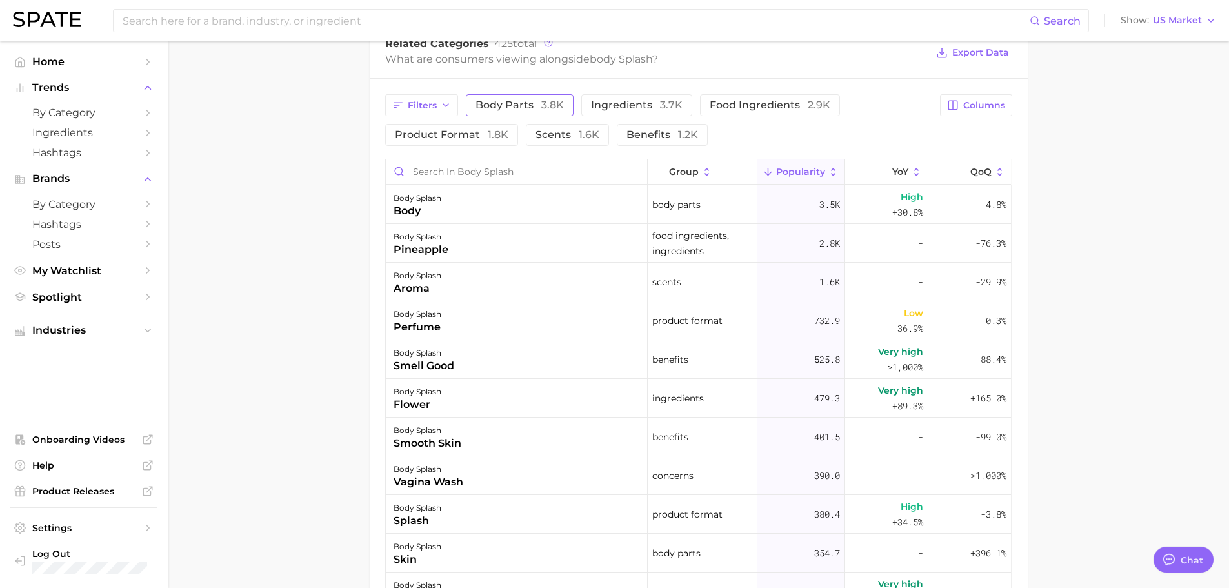
scroll to position [710, 0]
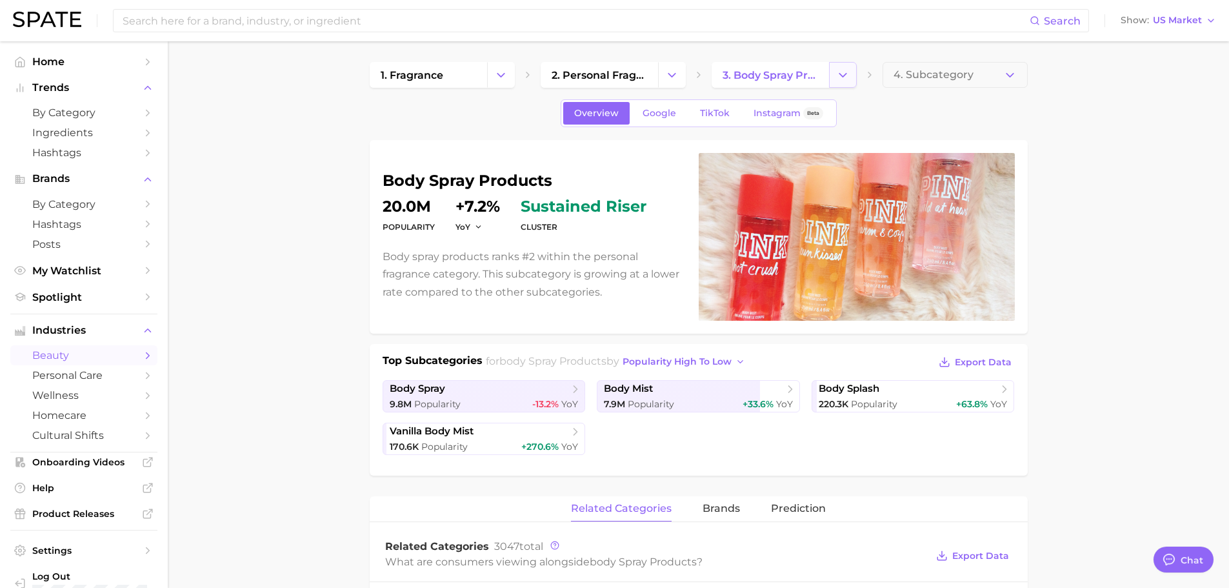
click at [837, 70] on icon "Change Category" at bounding box center [843, 75] width 14 height 14
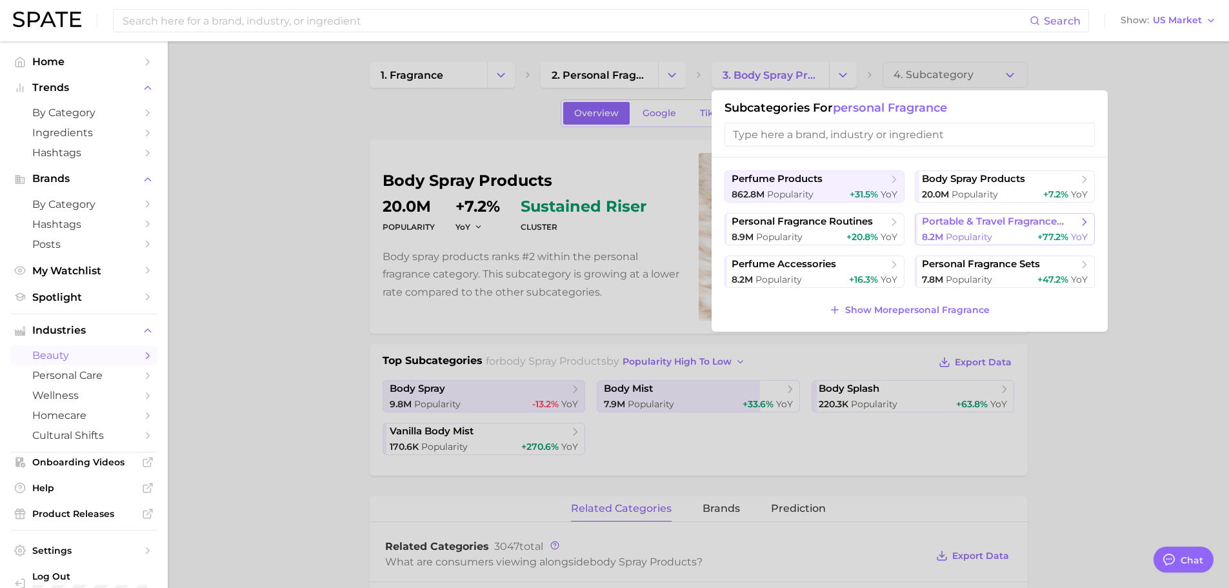
click at [1013, 224] on span "portable & travel fragrance products" at bounding box center [1000, 222] width 157 height 12
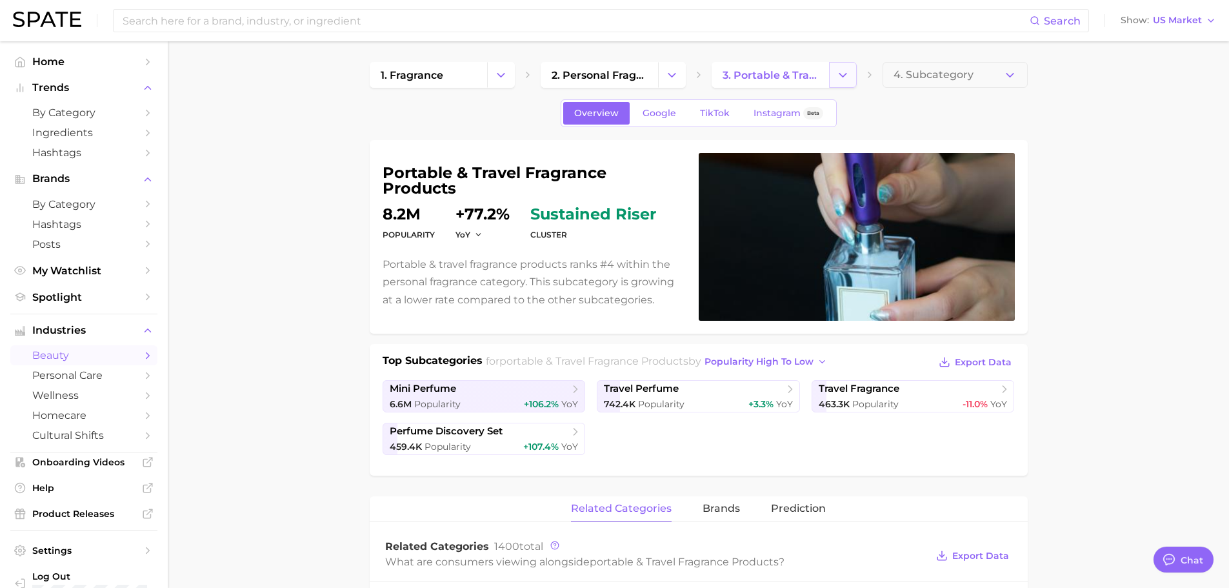
click at [841, 80] on icon "Change Category" at bounding box center [843, 75] width 14 height 14
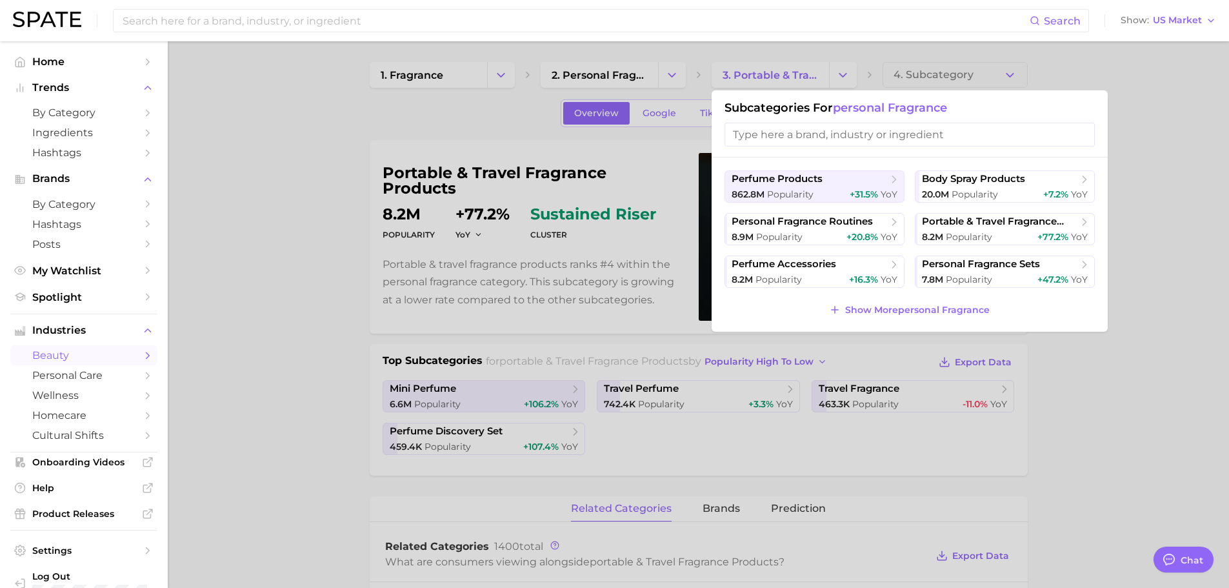
click at [655, 166] on div at bounding box center [614, 294] width 1229 height 588
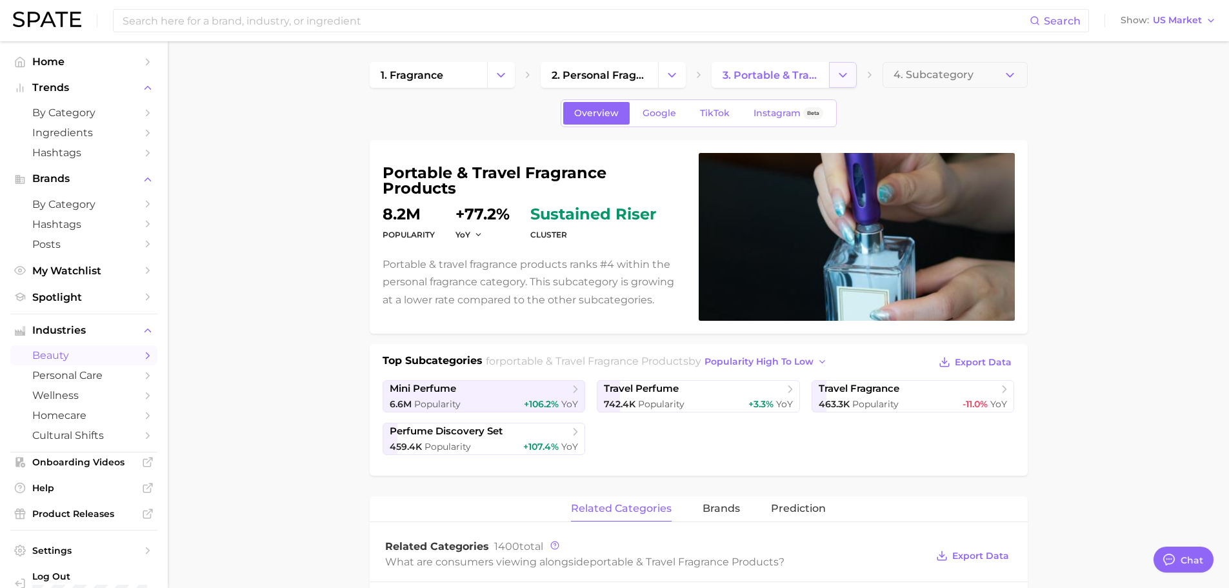
click at [843, 78] on icon "Change Category" at bounding box center [843, 75] width 14 height 14
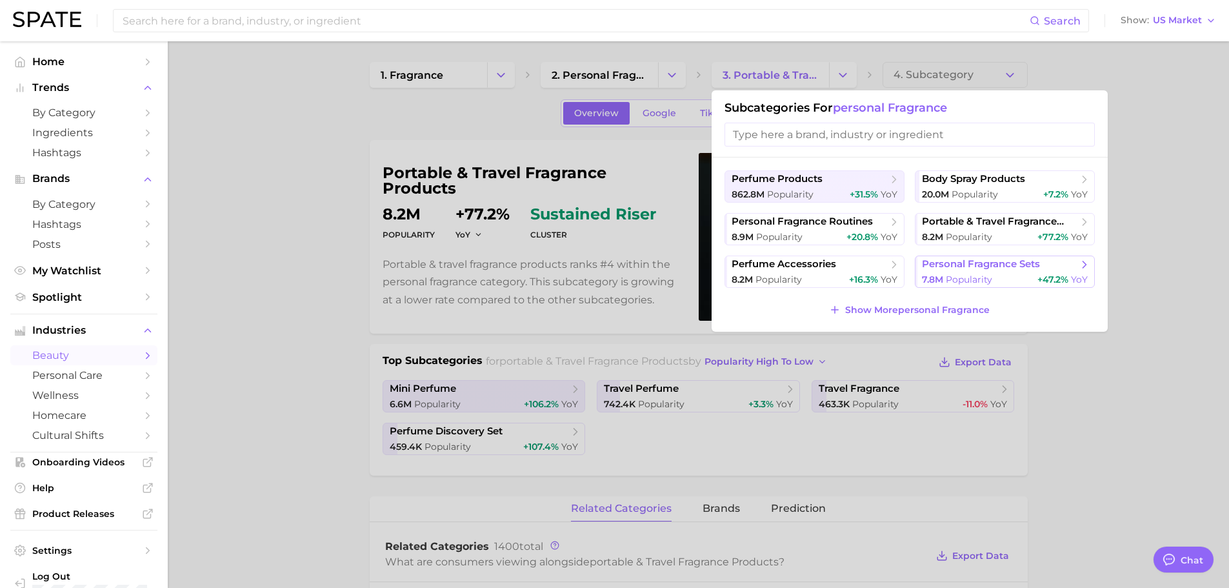
click at [1012, 284] on div "7.8m Popularity +47.2% YoY" at bounding box center [1005, 280] width 166 height 12
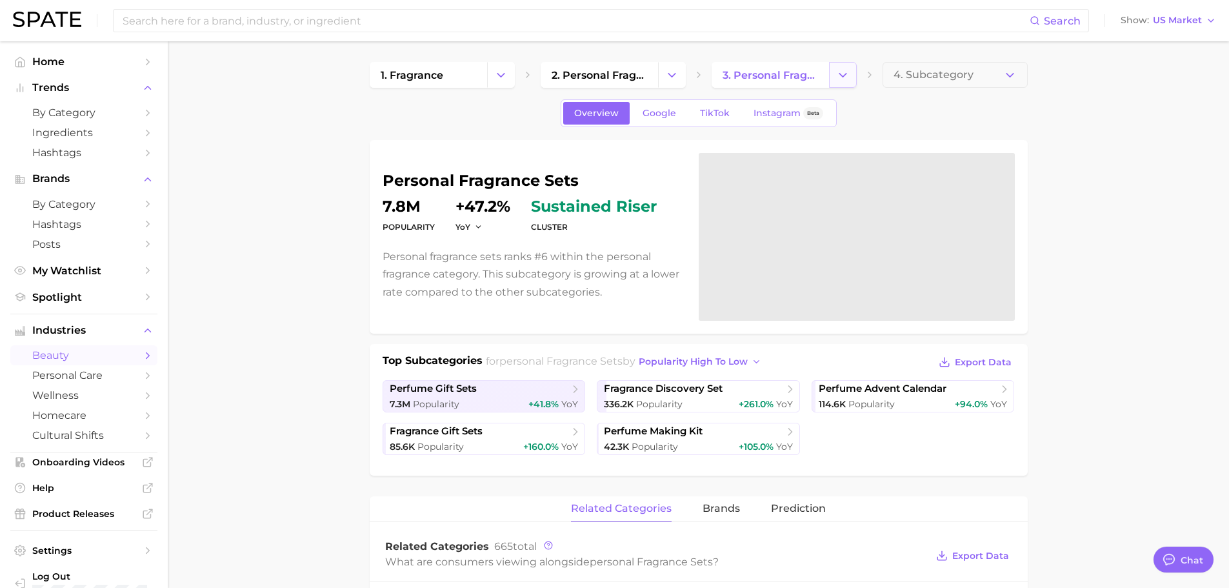
click at [834, 83] on button "Change Category" at bounding box center [843, 75] width 28 height 26
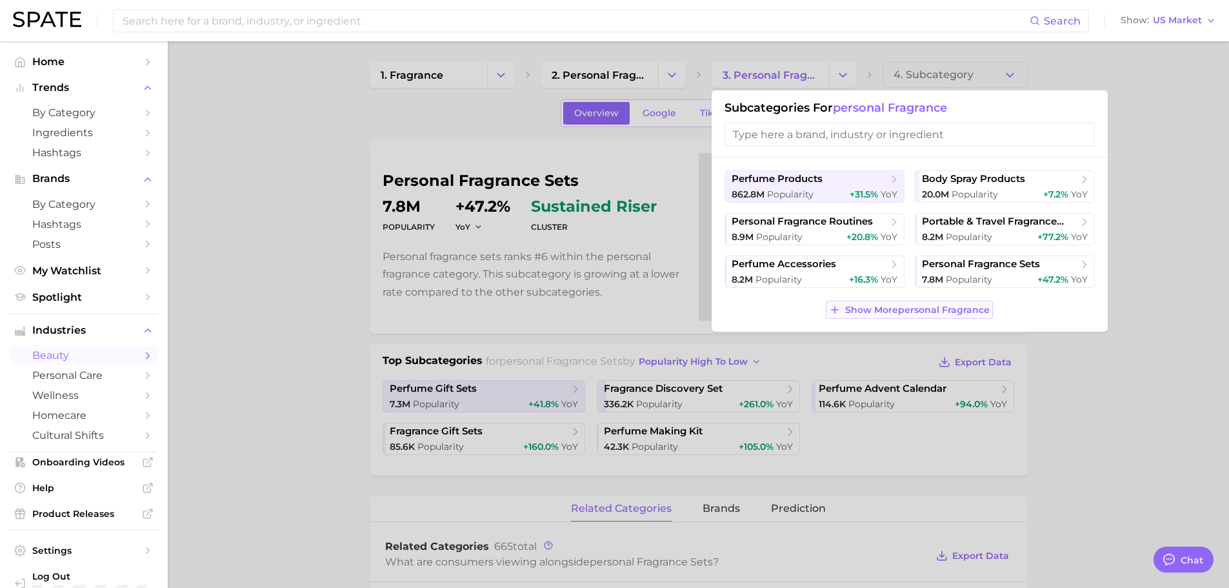
click at [926, 310] on span "Show More personal fragrance" at bounding box center [917, 310] width 145 height 11
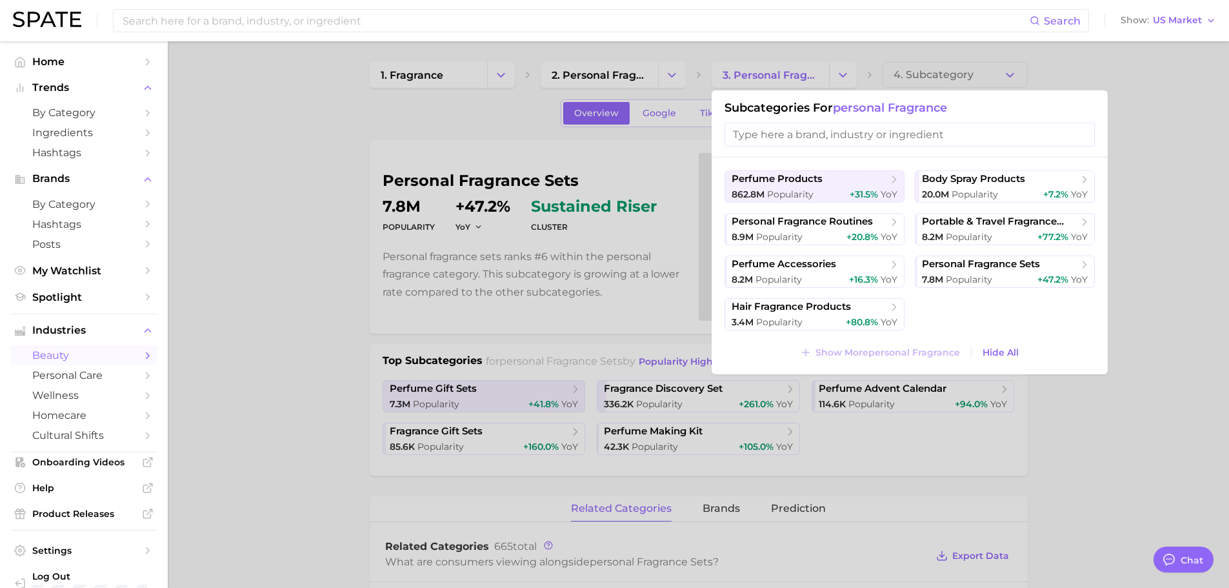
click at [1149, 261] on div at bounding box center [614, 294] width 1229 height 588
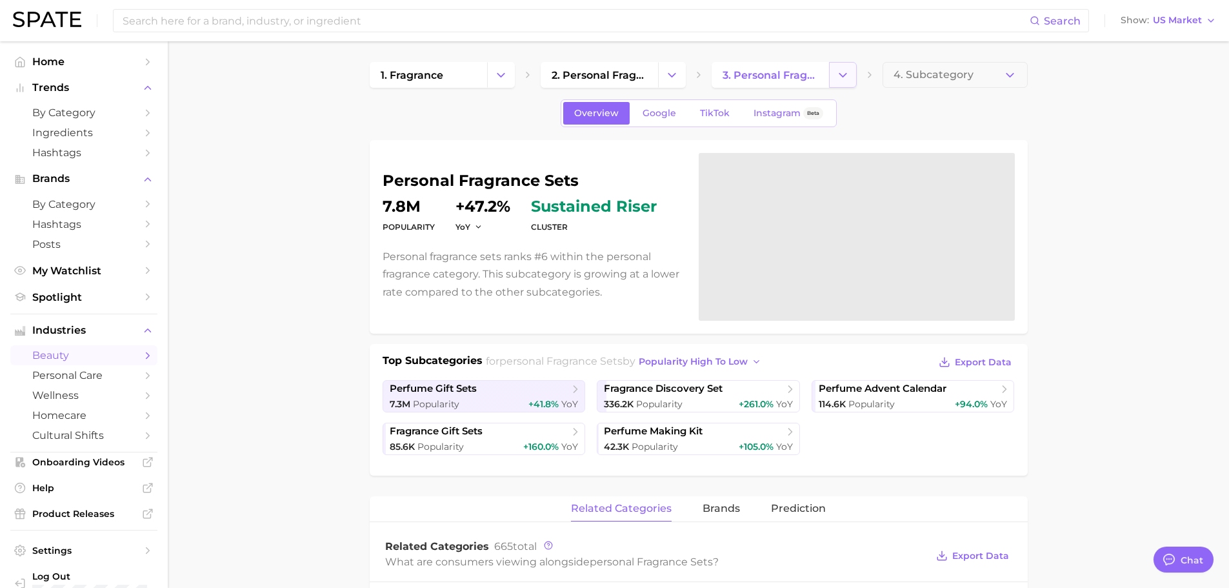
click at [848, 72] on icon "Change Category" at bounding box center [843, 75] width 14 height 14
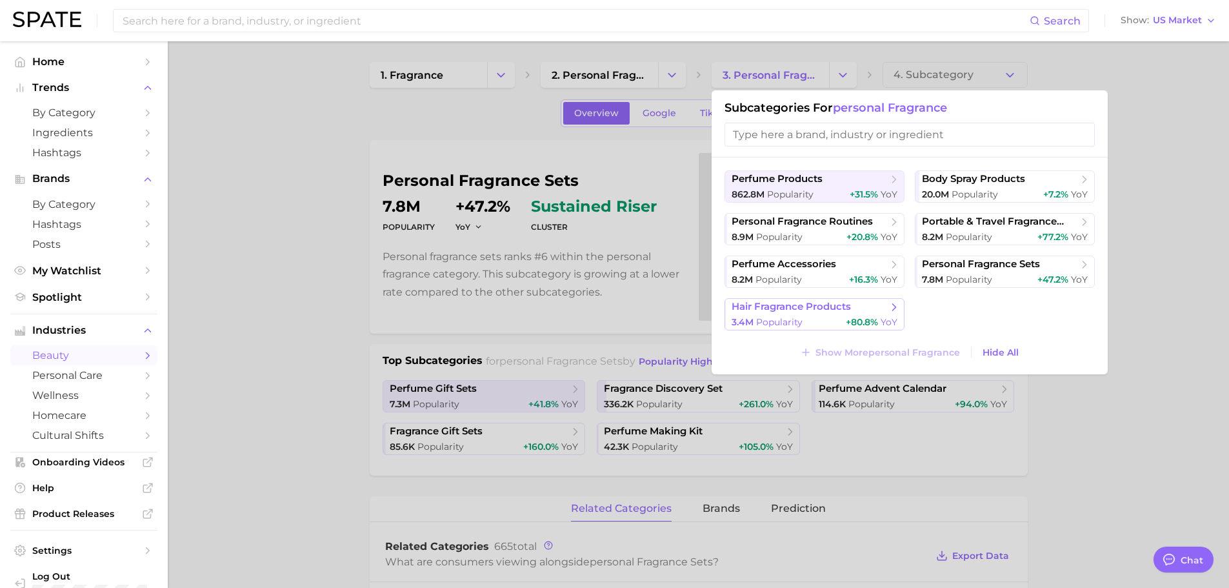
click at [885, 307] on span "hair fragrance products" at bounding box center [810, 307] width 157 height 13
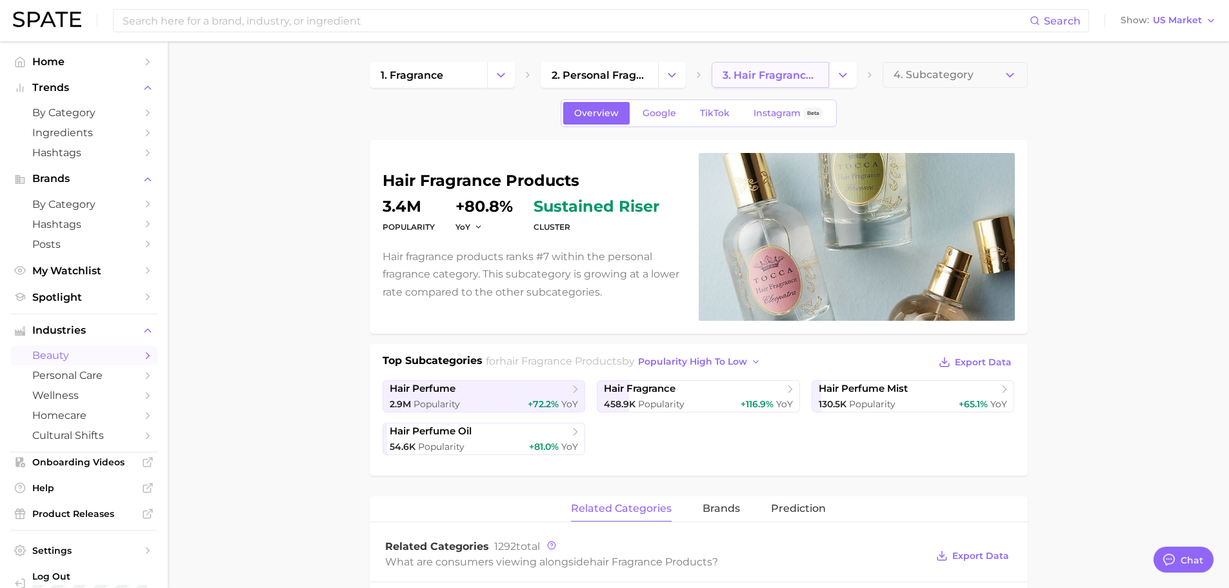
drag, startPoint x: 794, startPoint y: 78, endPoint x: 816, endPoint y: 78, distance: 22.6
click at [794, 78] on span "3. hair fragrance products" at bounding box center [770, 75] width 95 height 12
click at [833, 79] on button "Change Category" at bounding box center [843, 75] width 28 height 26
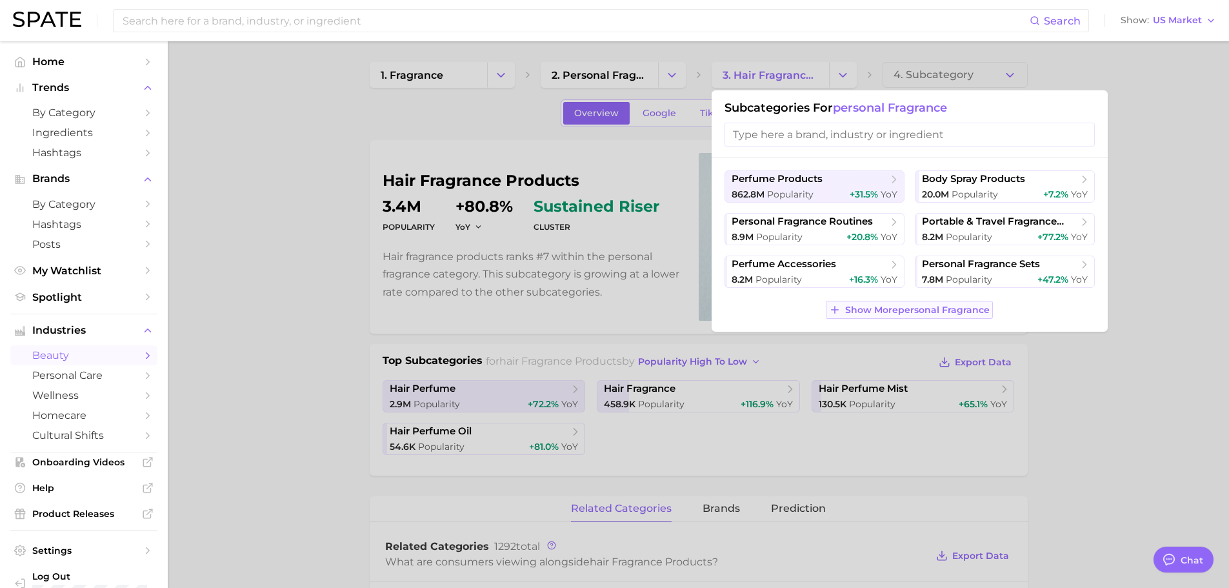
click at [968, 312] on span "Show More personal fragrance" at bounding box center [917, 310] width 145 height 11
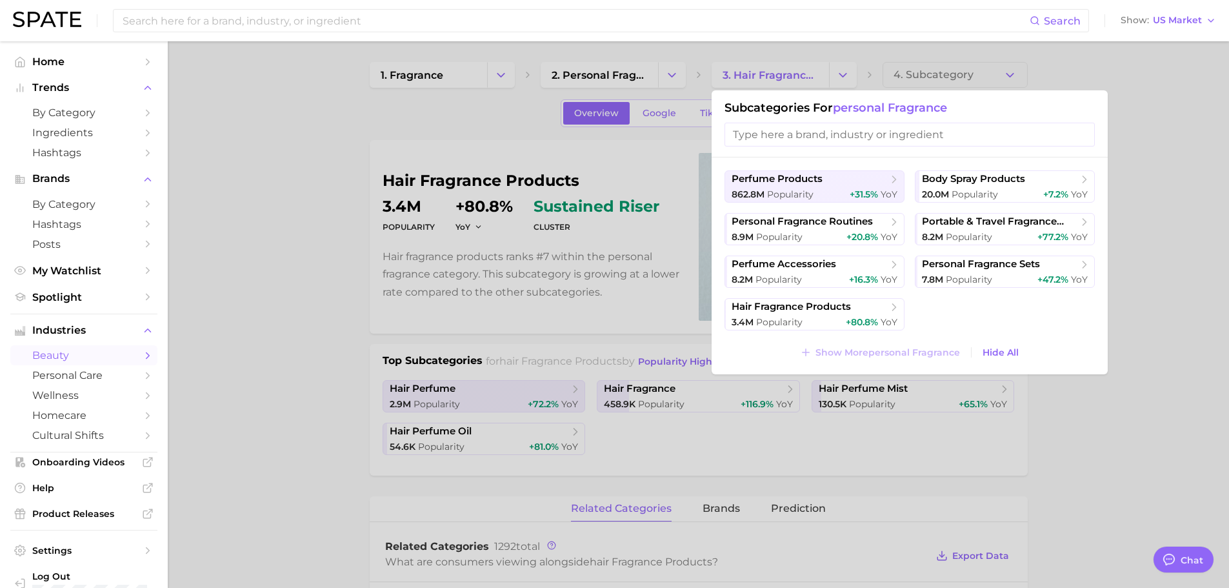
click at [1150, 309] on div at bounding box center [614, 294] width 1229 height 588
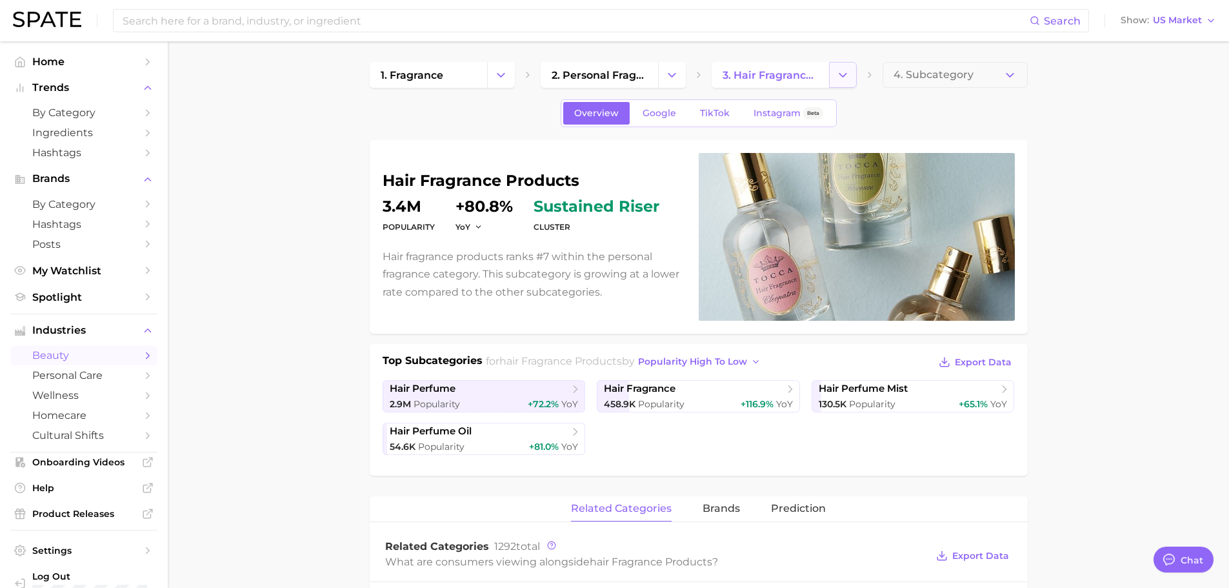
click at [852, 63] on button "Change Category" at bounding box center [843, 75] width 28 height 26
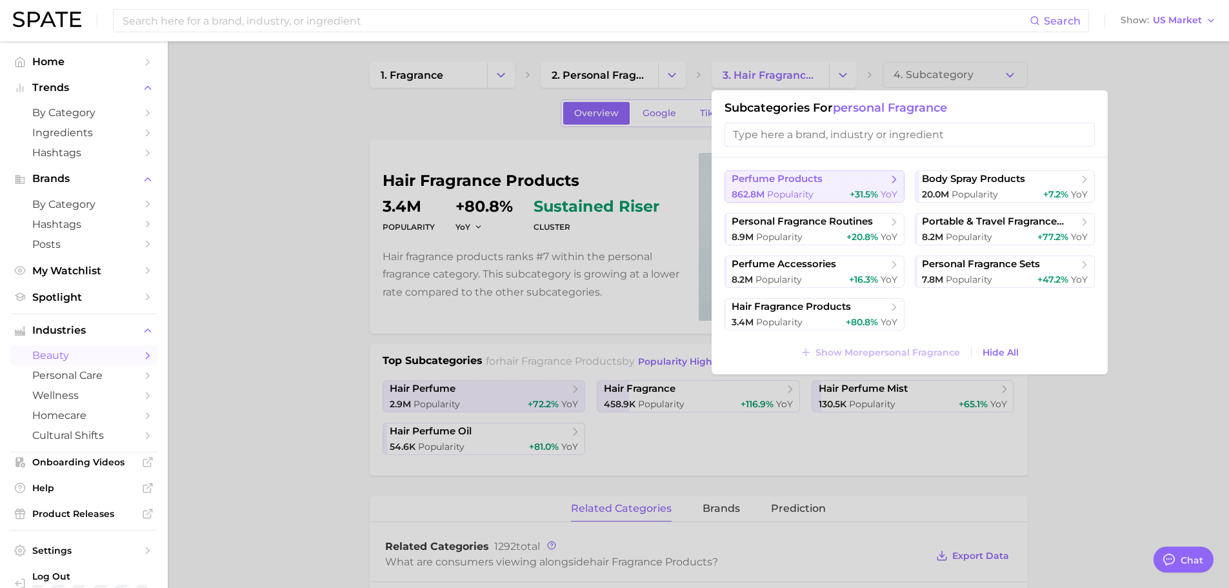
click at [786, 199] on span "Popularity" at bounding box center [790, 194] width 46 height 12
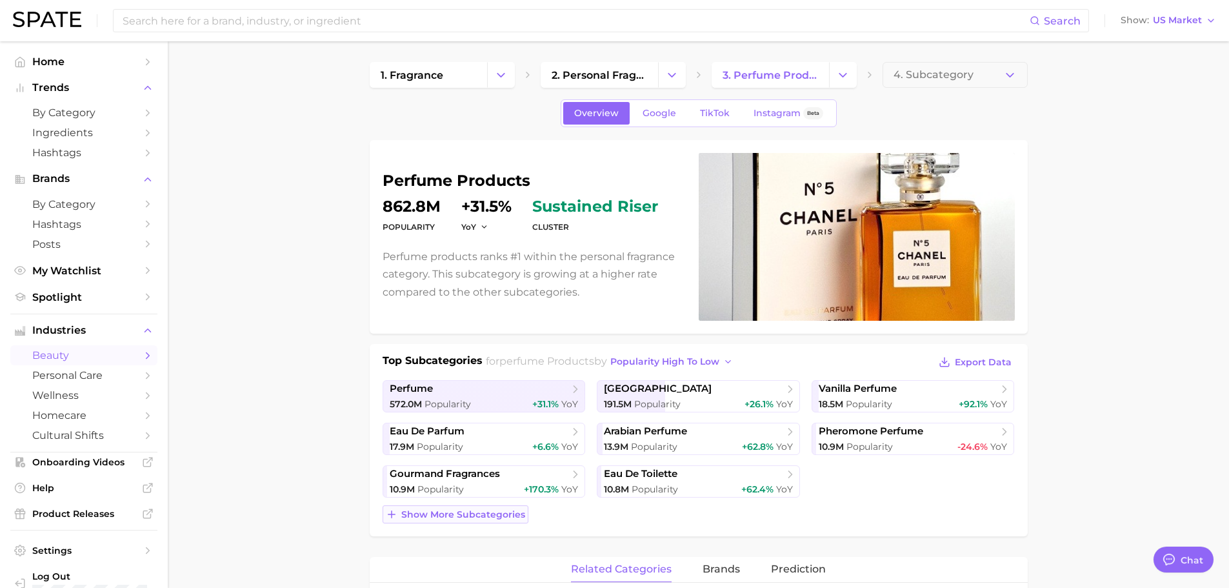
click at [465, 514] on span "Show more subcategories" at bounding box center [463, 514] width 124 height 11
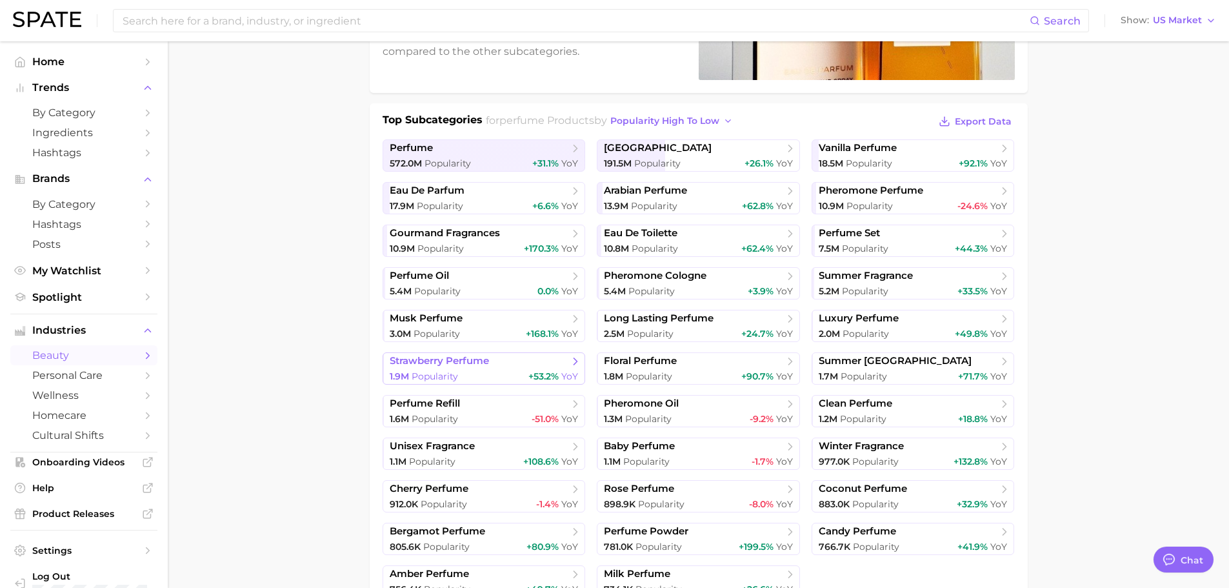
scroll to position [387, 0]
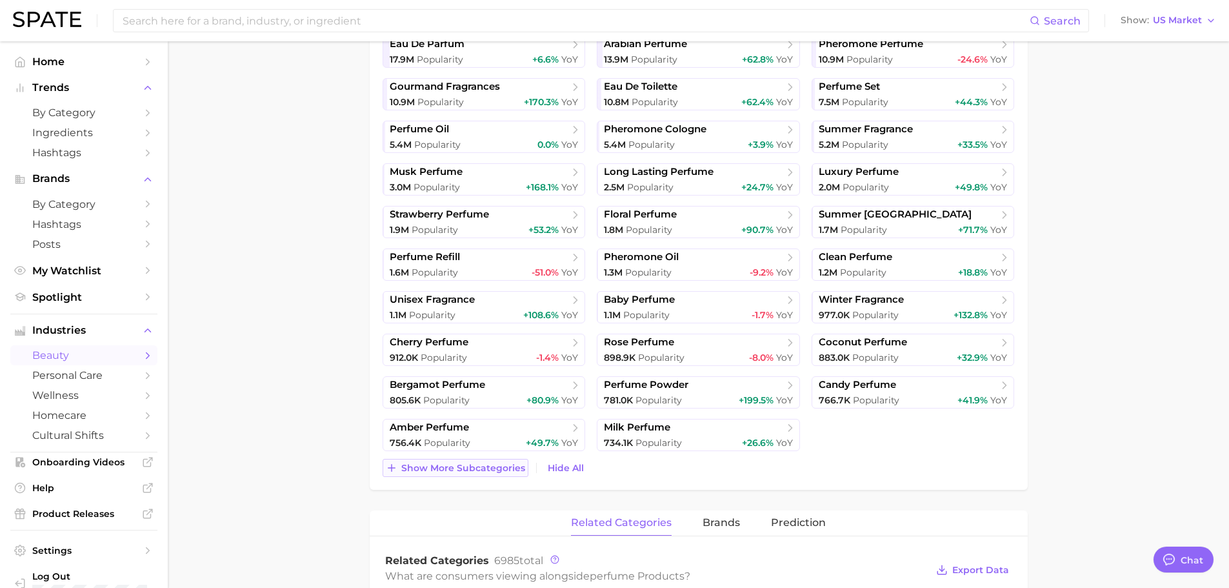
click at [490, 461] on button "Show more subcategories" at bounding box center [456, 468] width 146 height 18
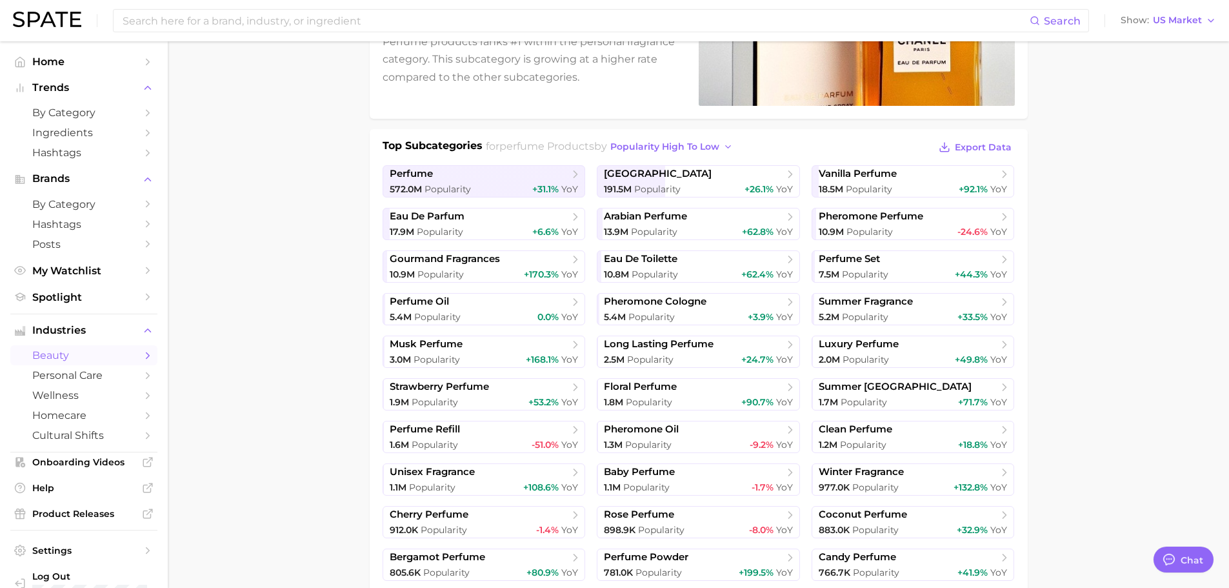
scroll to position [0, 0]
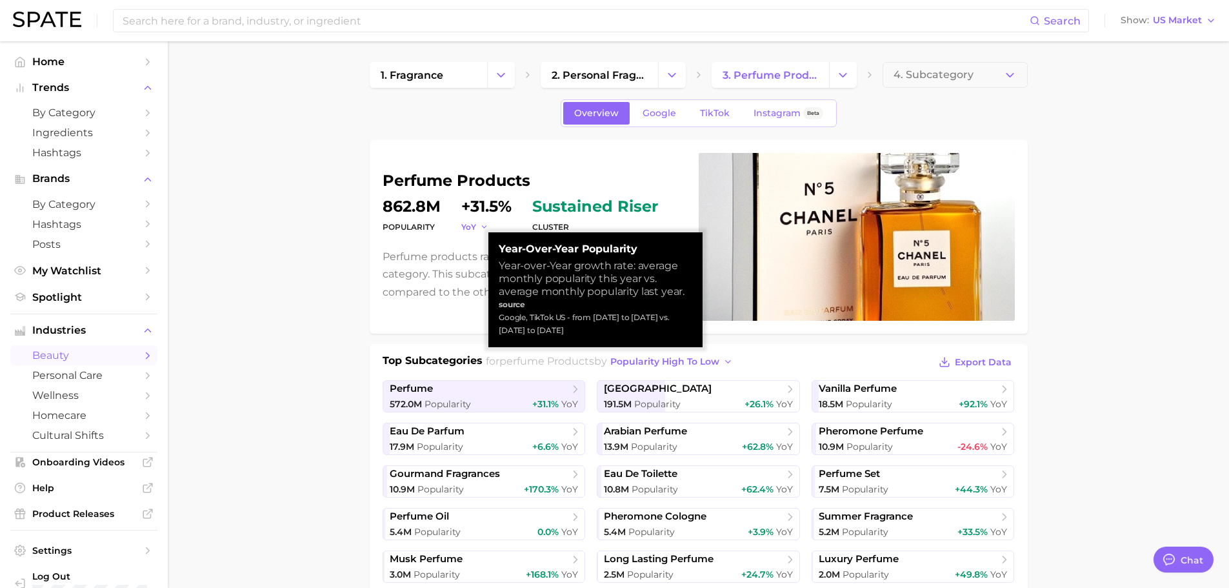
click at [471, 225] on span "YoY" at bounding box center [468, 226] width 15 height 11
